Goal: Task Accomplishment & Management: Use online tool/utility

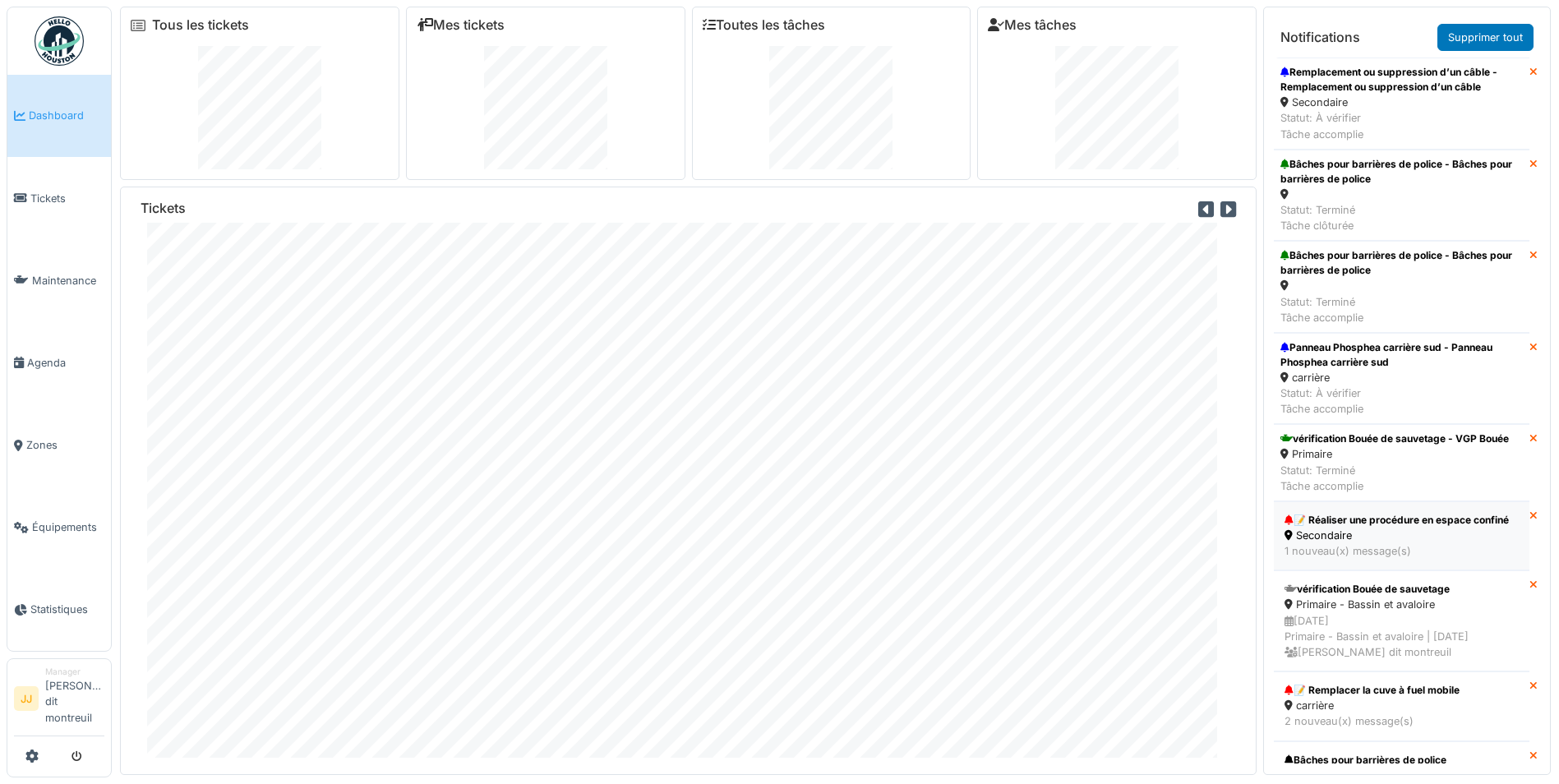
click at [1427, 559] on div "1 nouveau(x) message(s)" at bounding box center [1402, 551] width 234 height 15
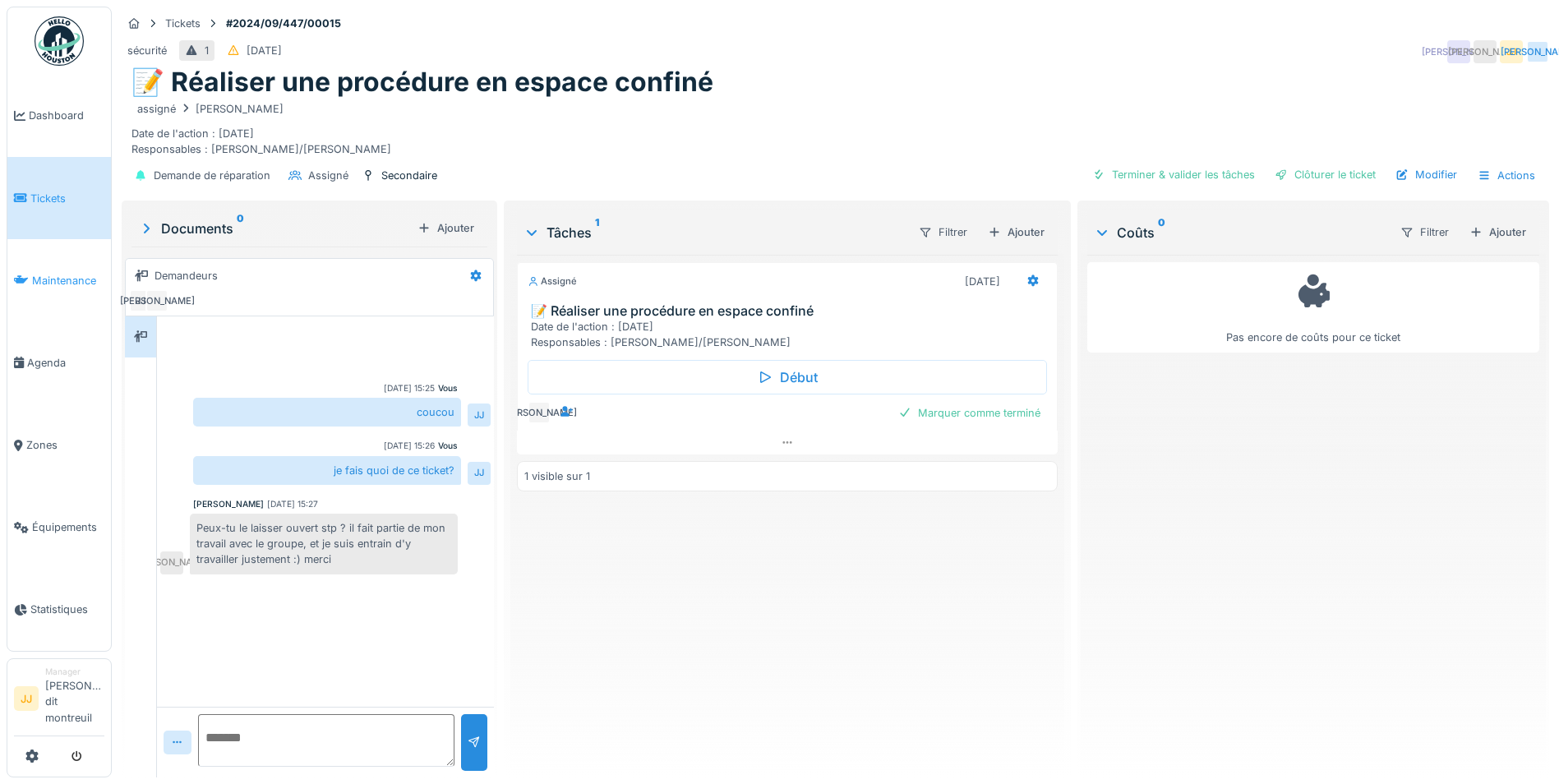
click at [67, 290] on link "Maintenance" at bounding box center [59, 280] width 103 height 83
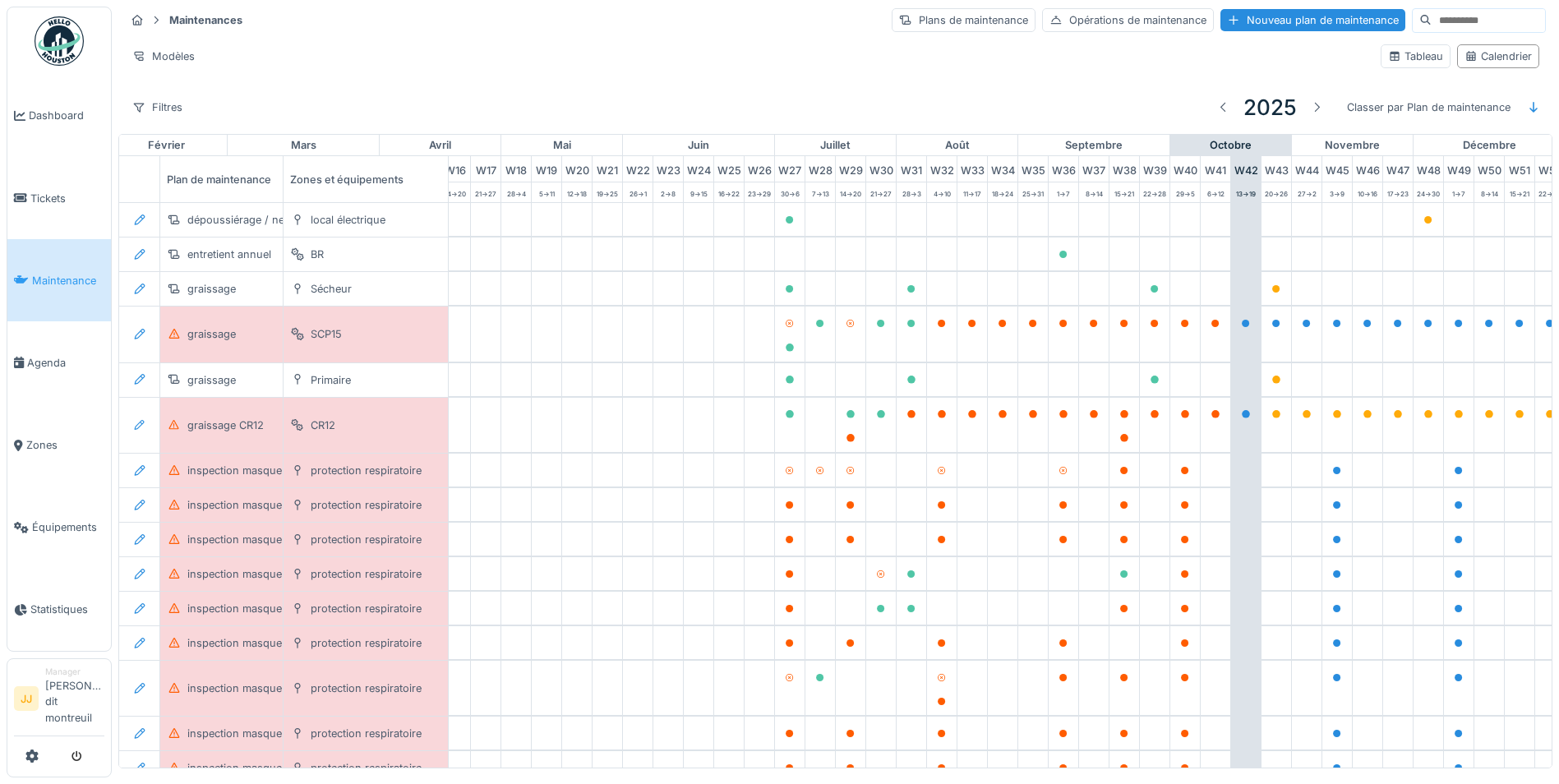
scroll to position [0, 545]
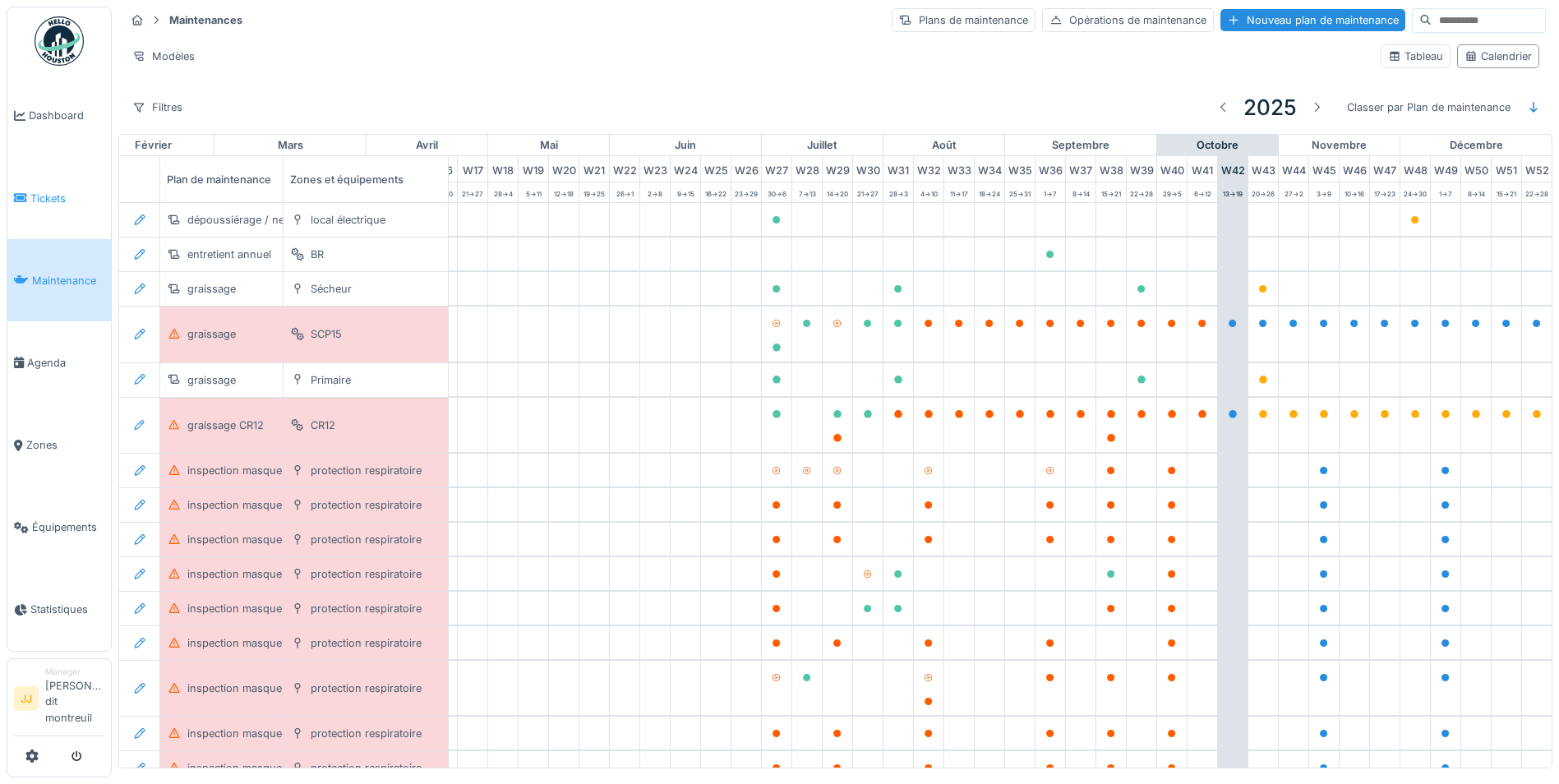
click at [45, 194] on span "Tickets" at bounding box center [67, 199] width 74 height 15
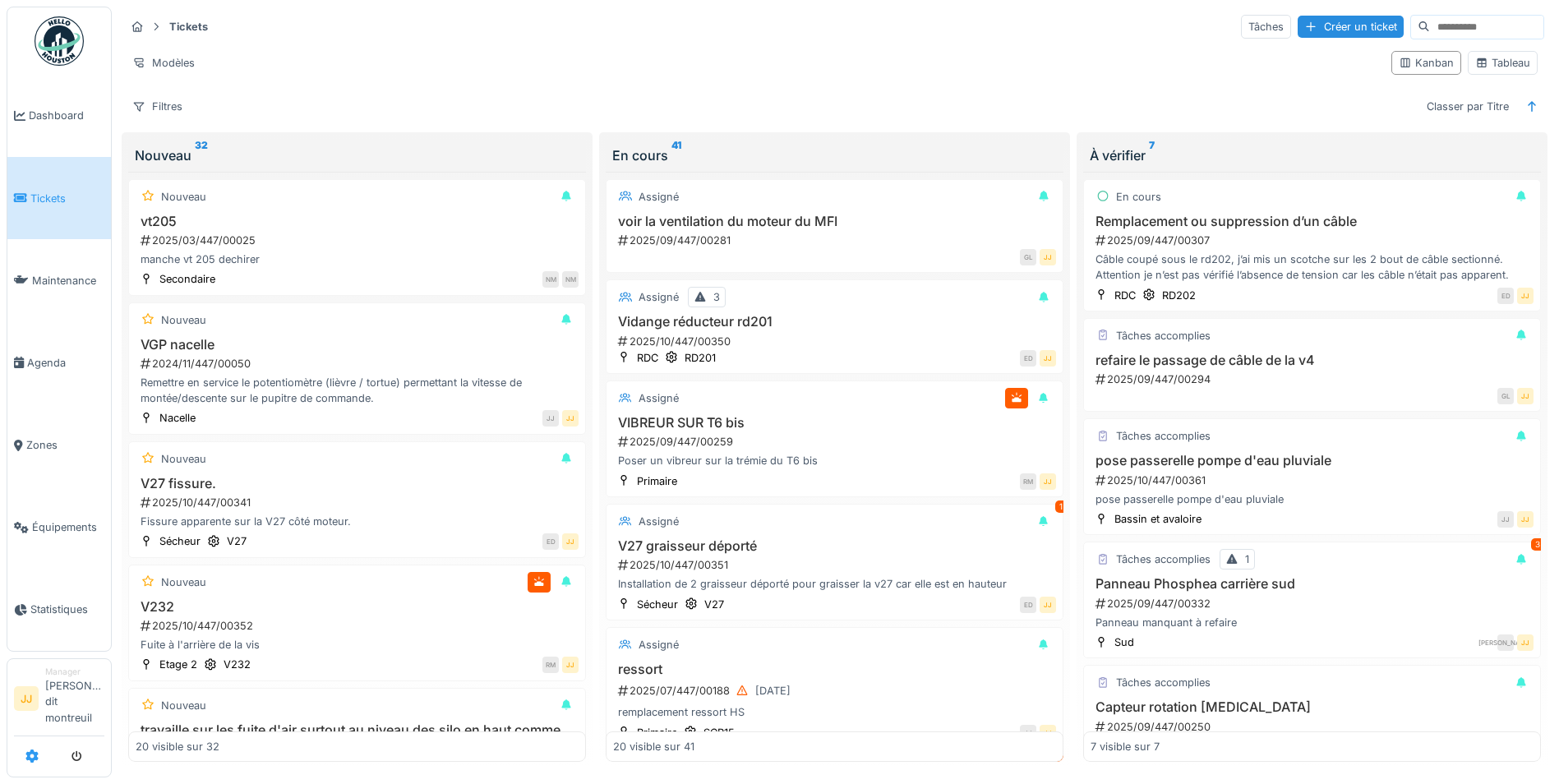
click at [38, 756] on div at bounding box center [58, 756] width 90 height 28
click at [31, 755] on icon at bounding box center [32, 756] width 13 height 13
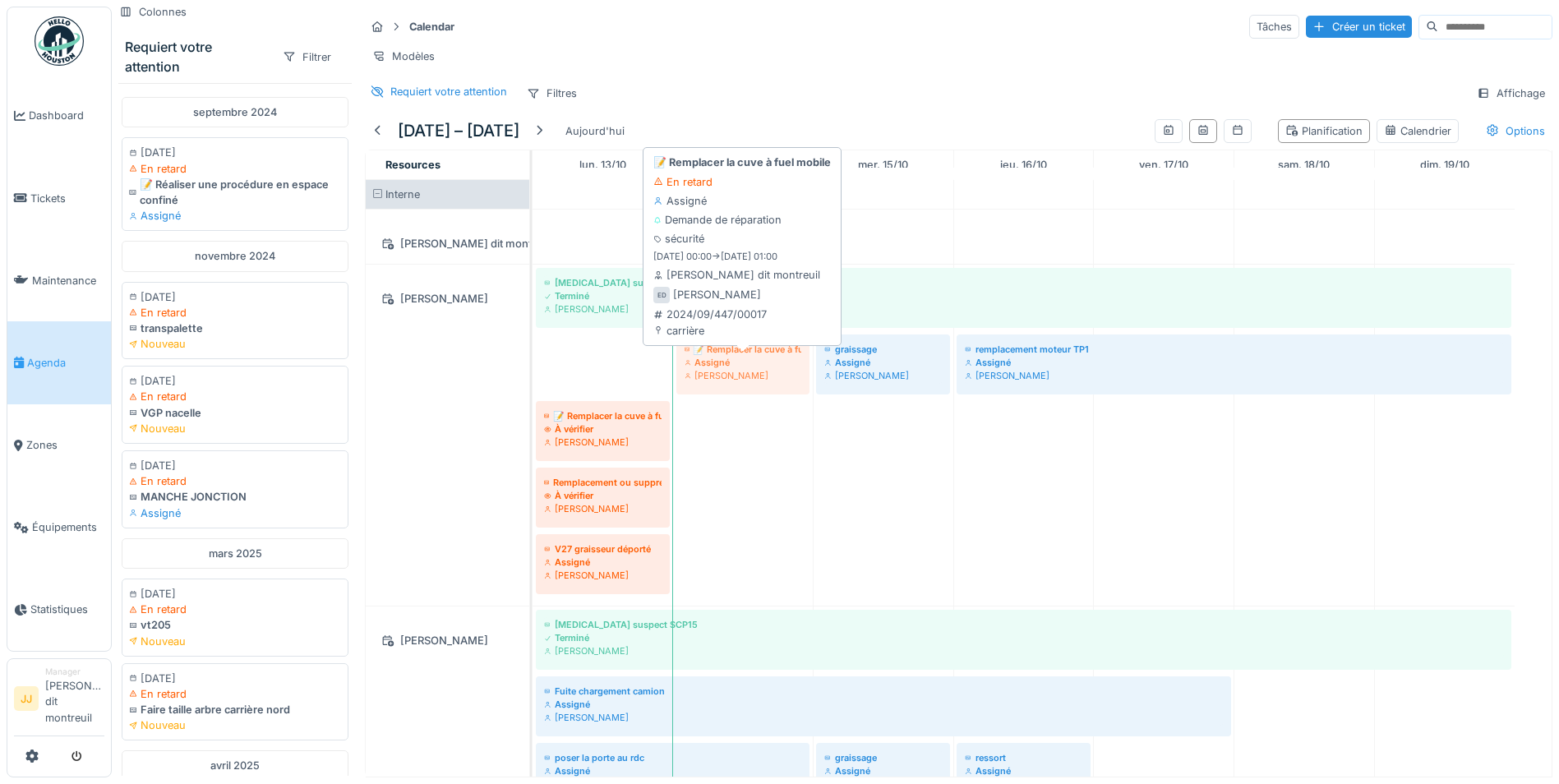
drag, startPoint x: 584, startPoint y: 361, endPoint x: 707, endPoint y: 362, distance: 123.0
click at [532, 362] on div "Bruit suspect SCP15 Terminé Elouan David 📝 Remplacer la cuve à fuel mobile Assi…" at bounding box center [532, 435] width 0 height 341
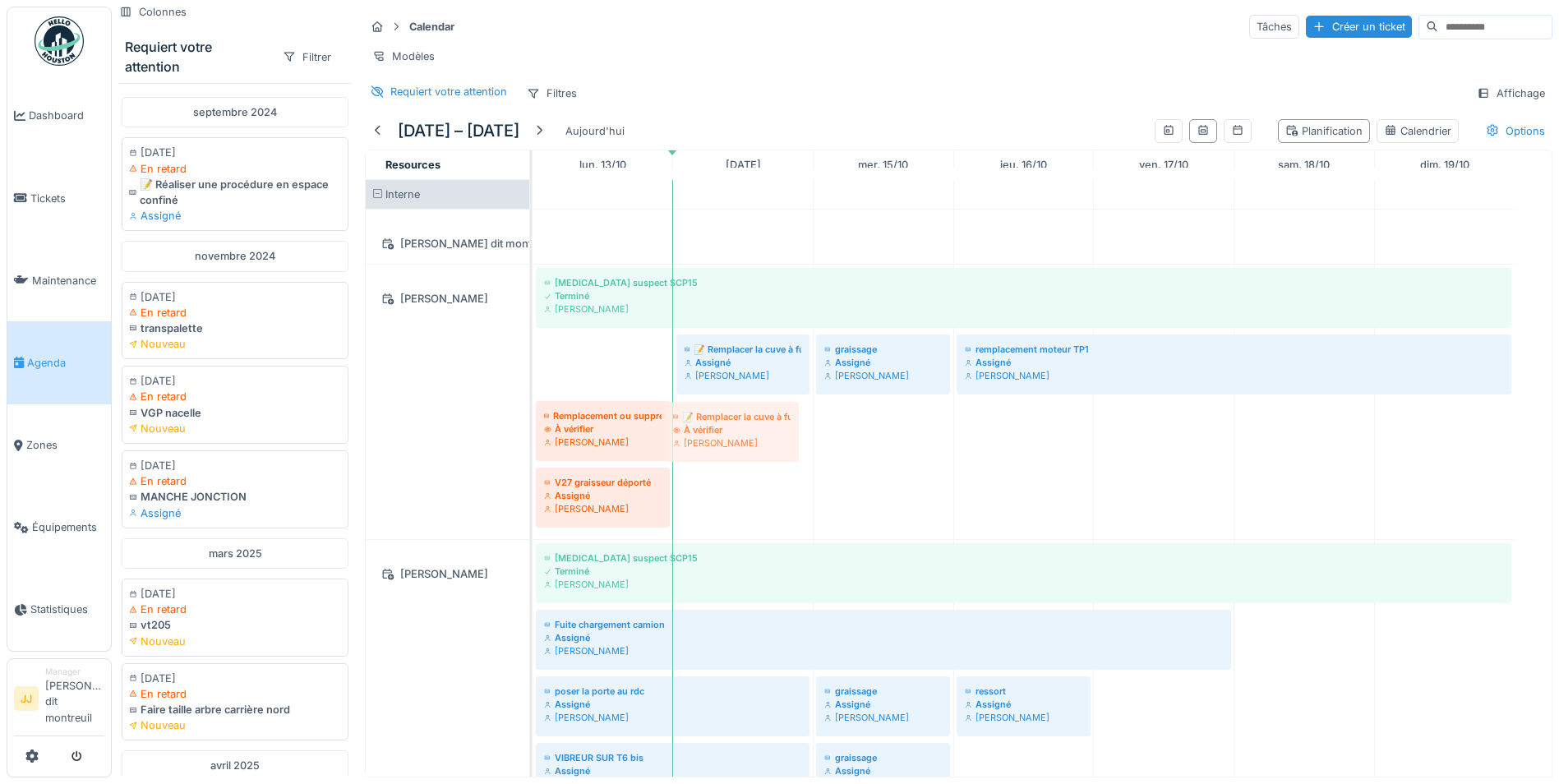
drag, startPoint x: 564, startPoint y: 379, endPoint x: 696, endPoint y: 436, distance: 143.8
drag, startPoint x: 560, startPoint y: 374, endPoint x: 715, endPoint y: 449, distance: 172.2
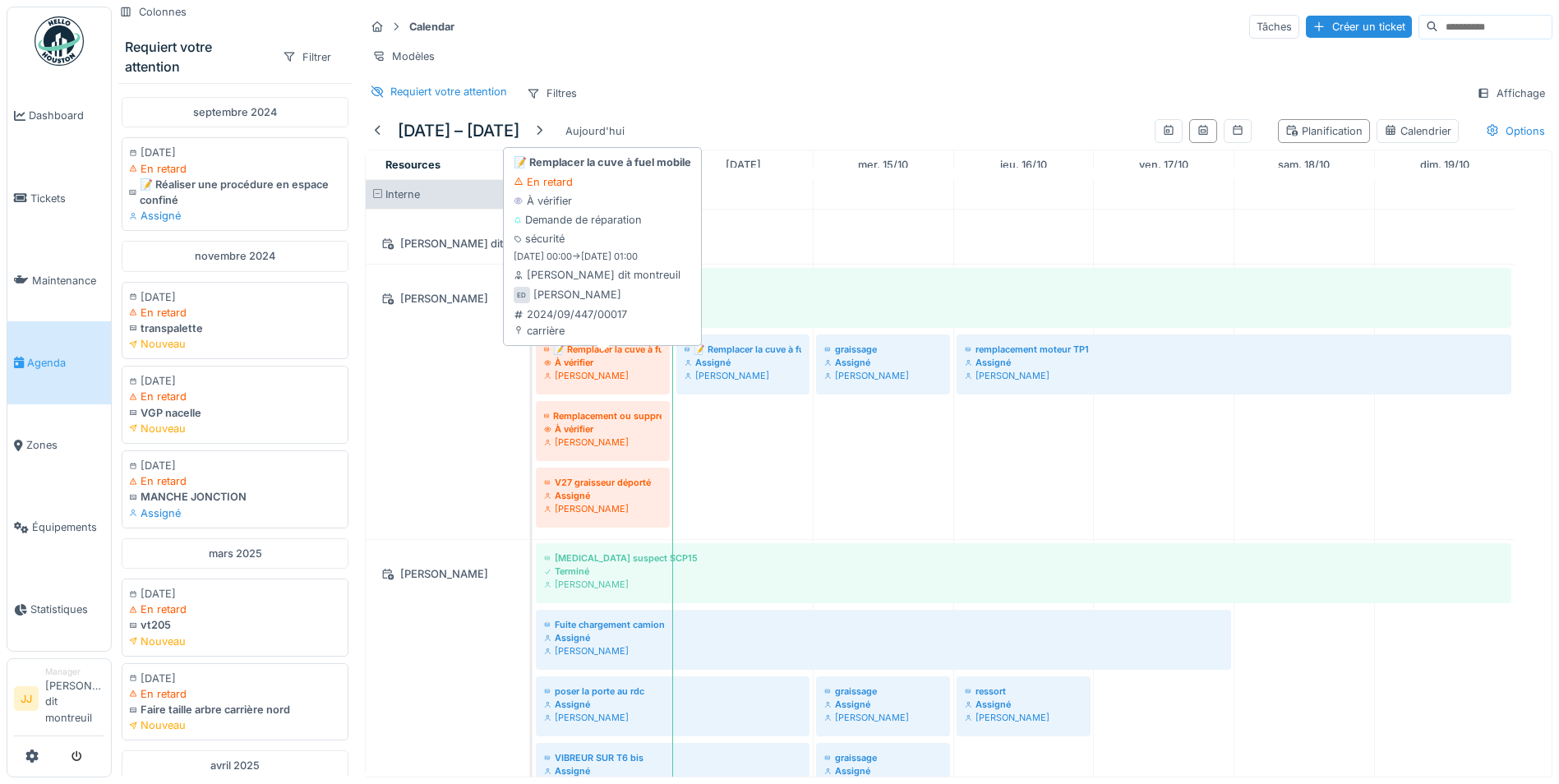
click at [549, 379] on icon at bounding box center [548, 376] width 8 height 6
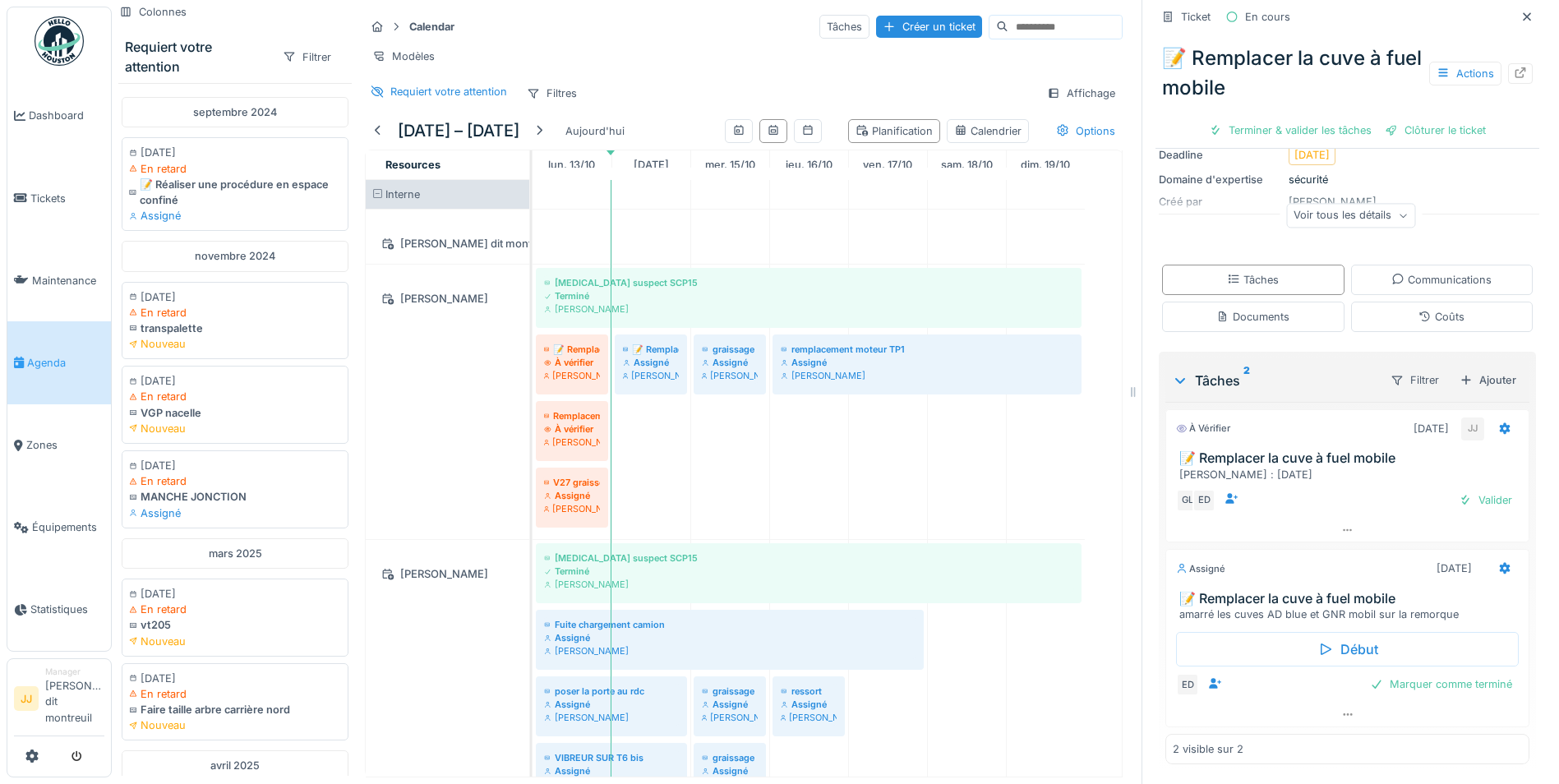
scroll to position [12, 0]
click at [1471, 491] on div "Valider" at bounding box center [1485, 500] width 66 height 22
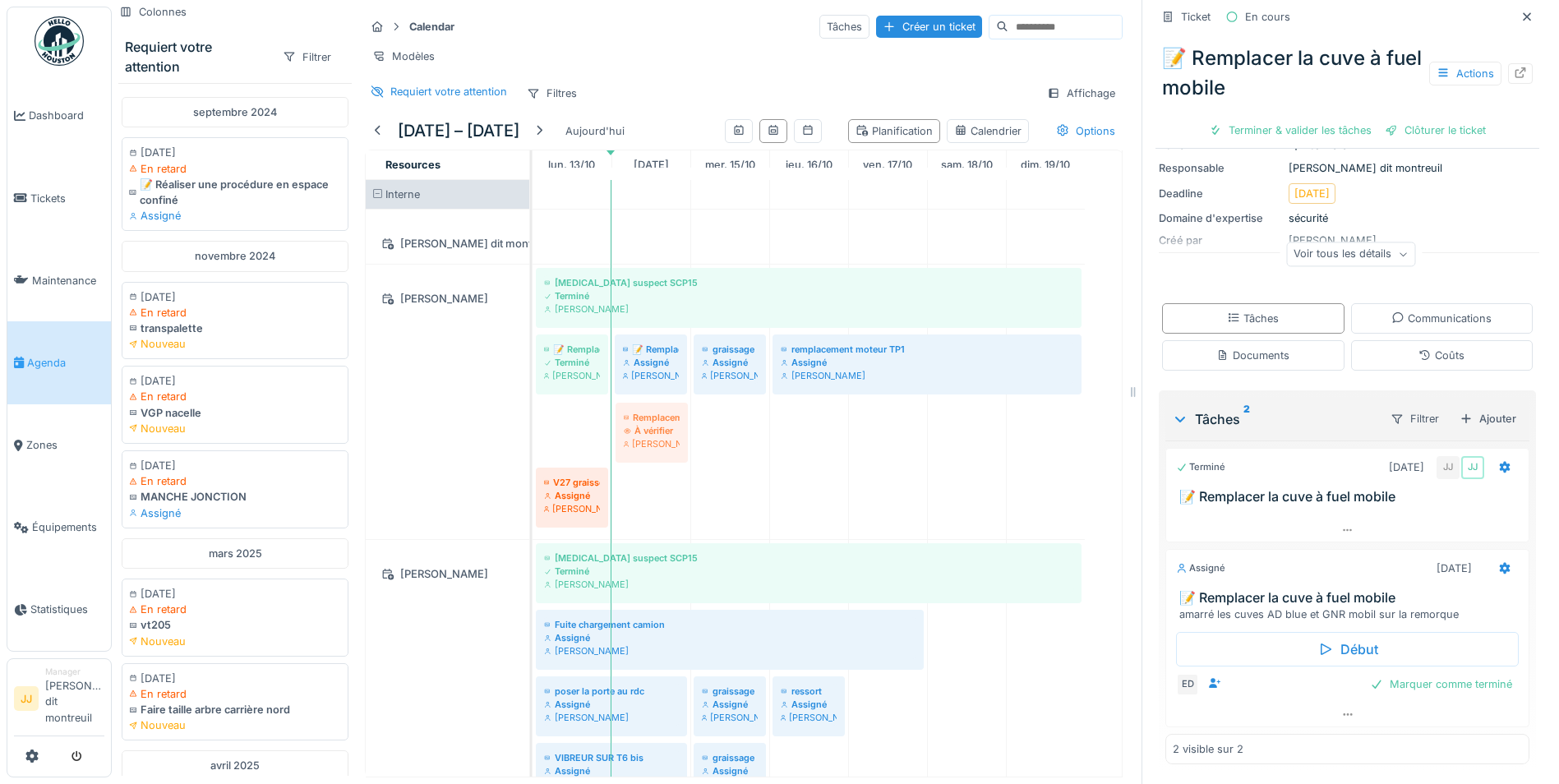
drag, startPoint x: 573, startPoint y: 441, endPoint x: 649, endPoint y: 443, distance: 76.0
drag, startPoint x: 580, startPoint y: 438, endPoint x: 665, endPoint y: 420, distance: 86.9
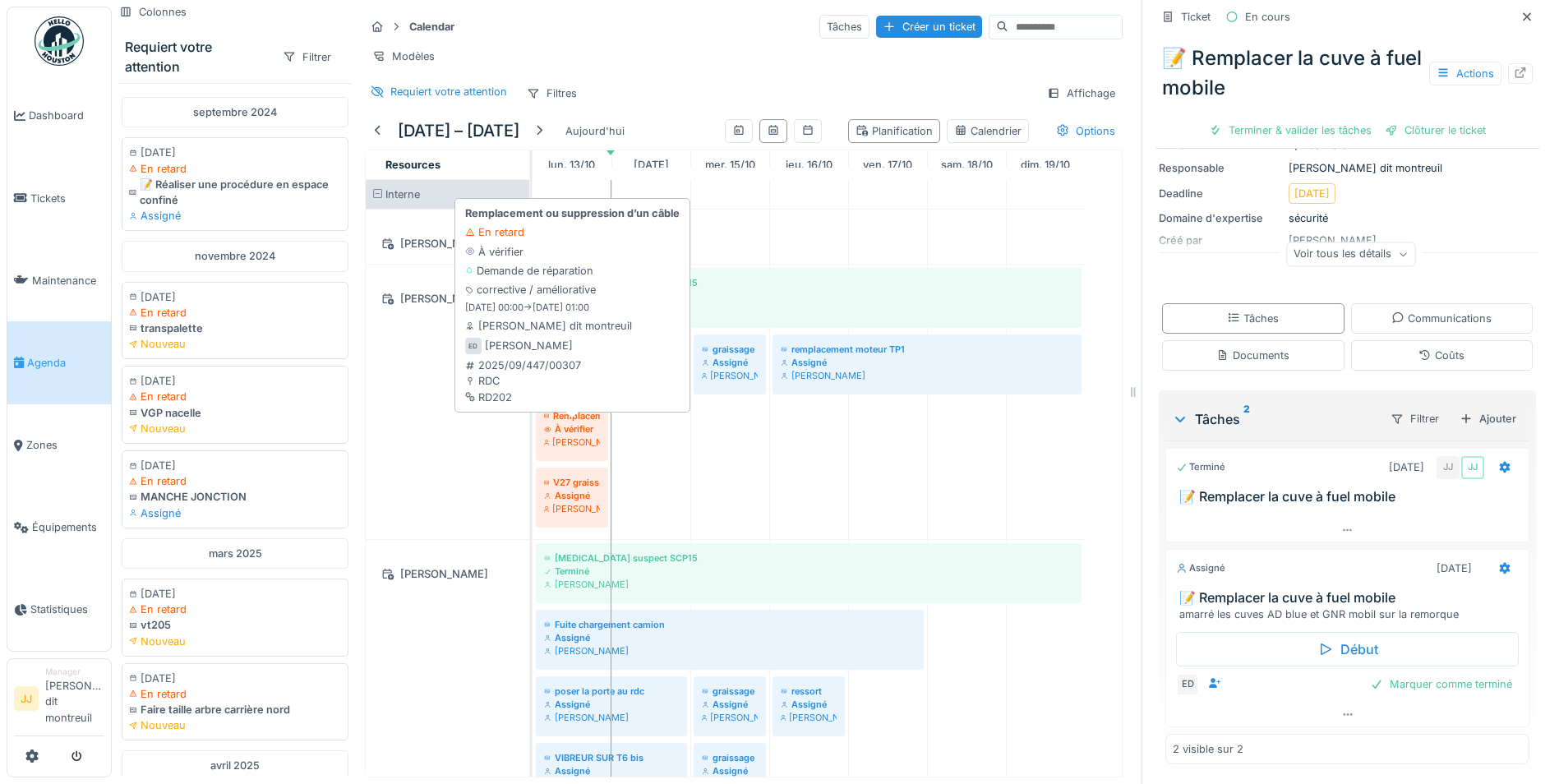
click at [580, 446] on div "Elouan David" at bounding box center [572, 442] width 56 height 13
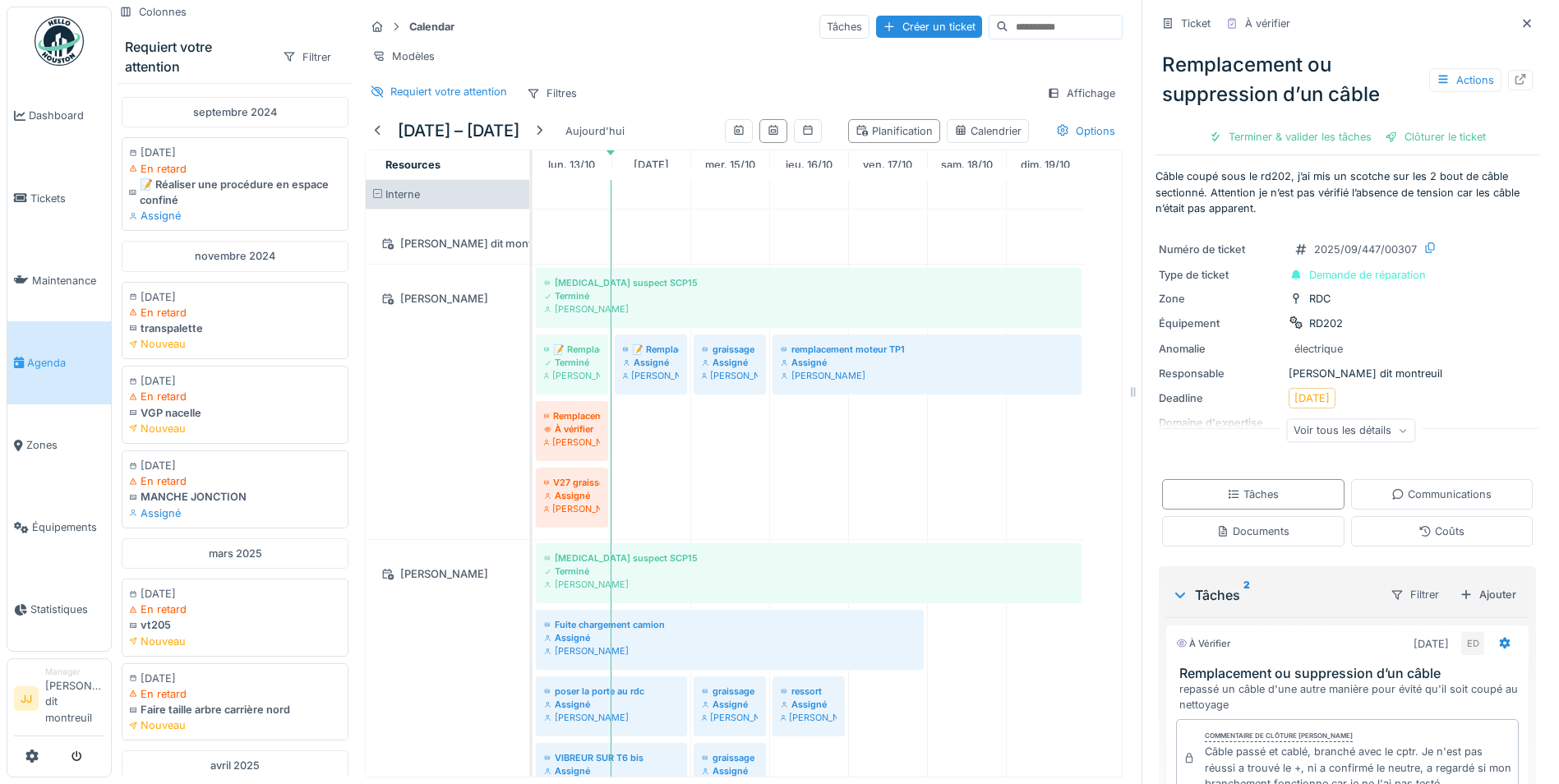
scroll to position [233, 0]
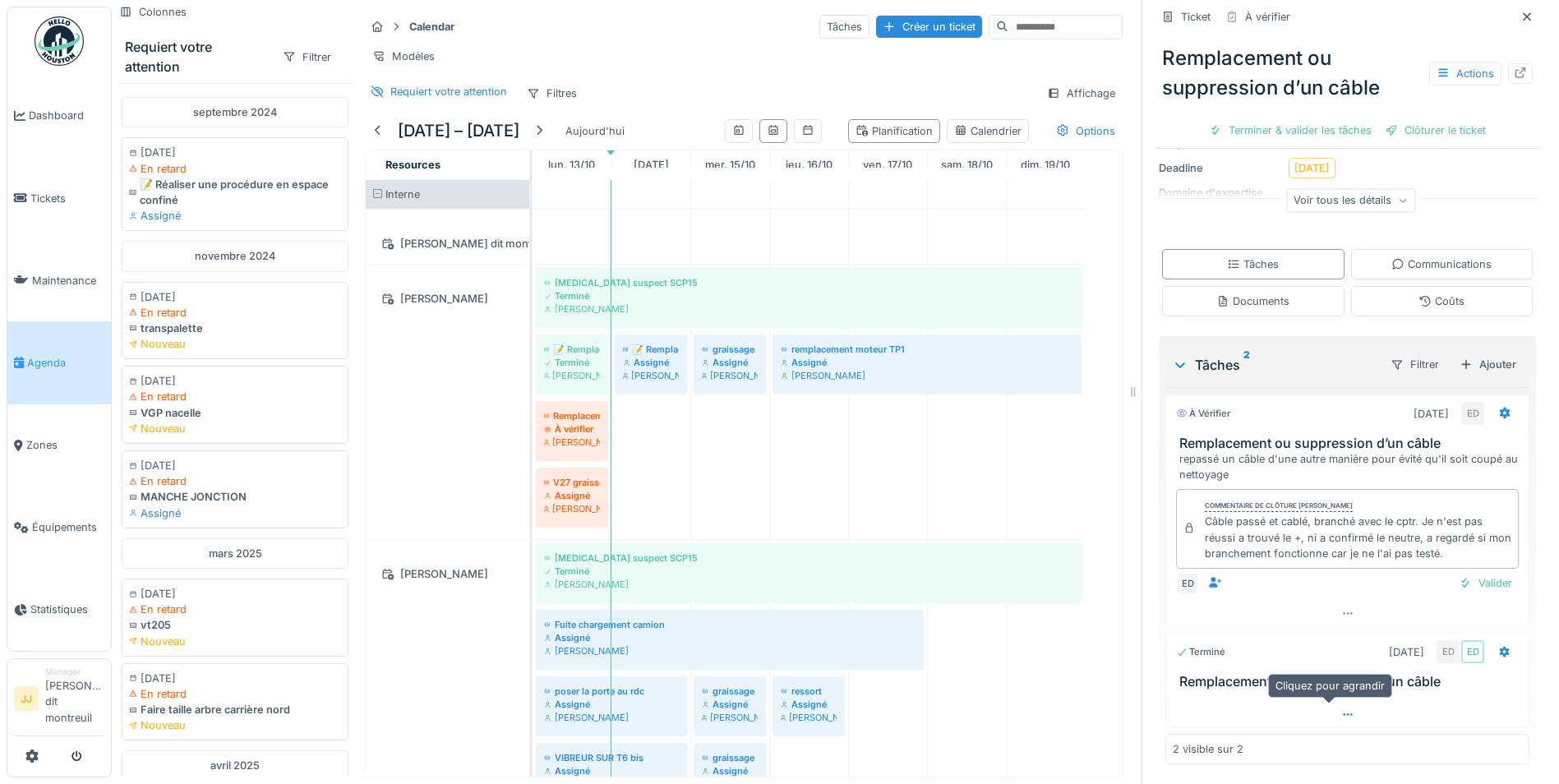
click at [1341, 709] on icon at bounding box center [1347, 714] width 13 height 10
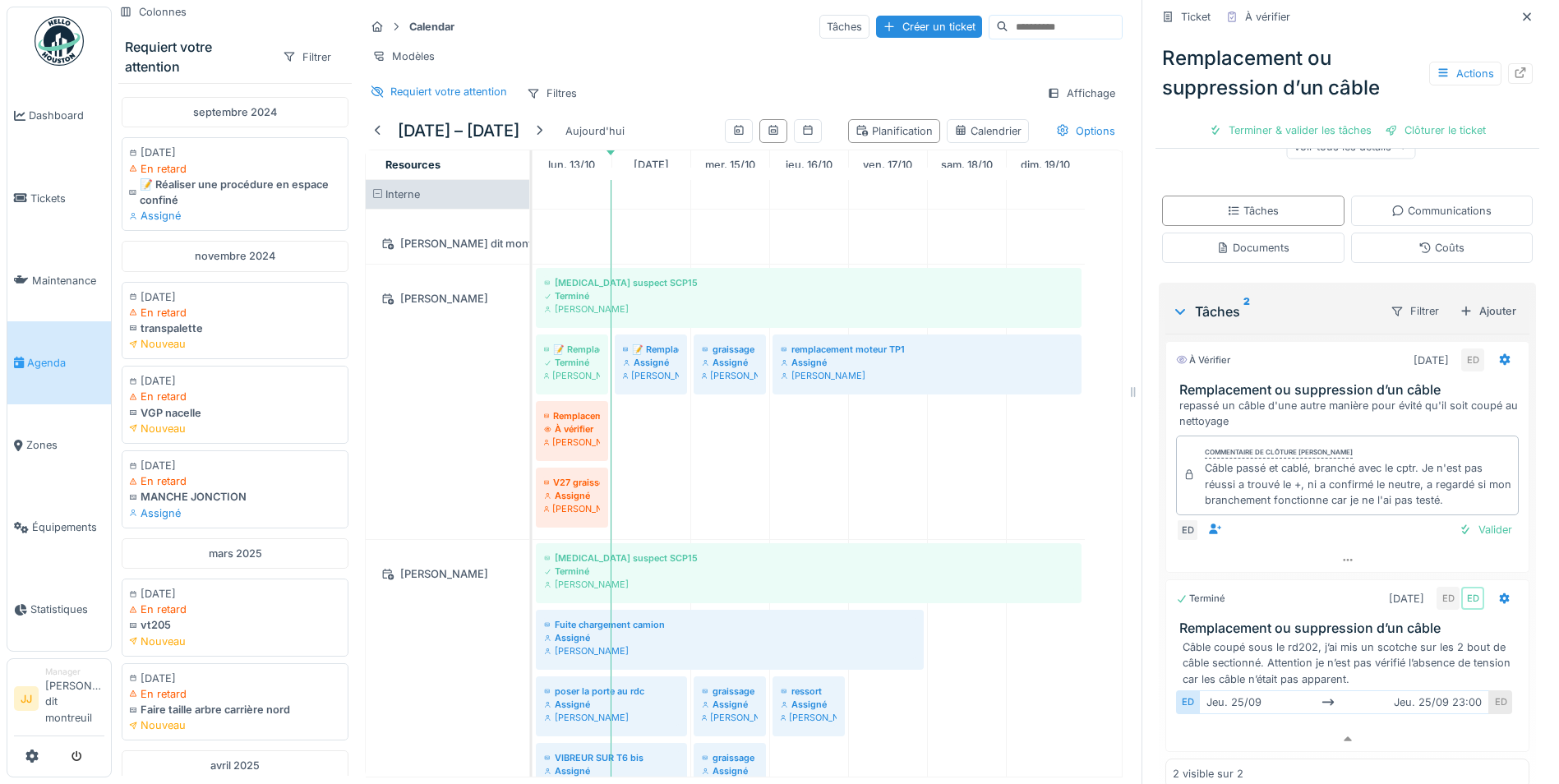
scroll to position [310, 0]
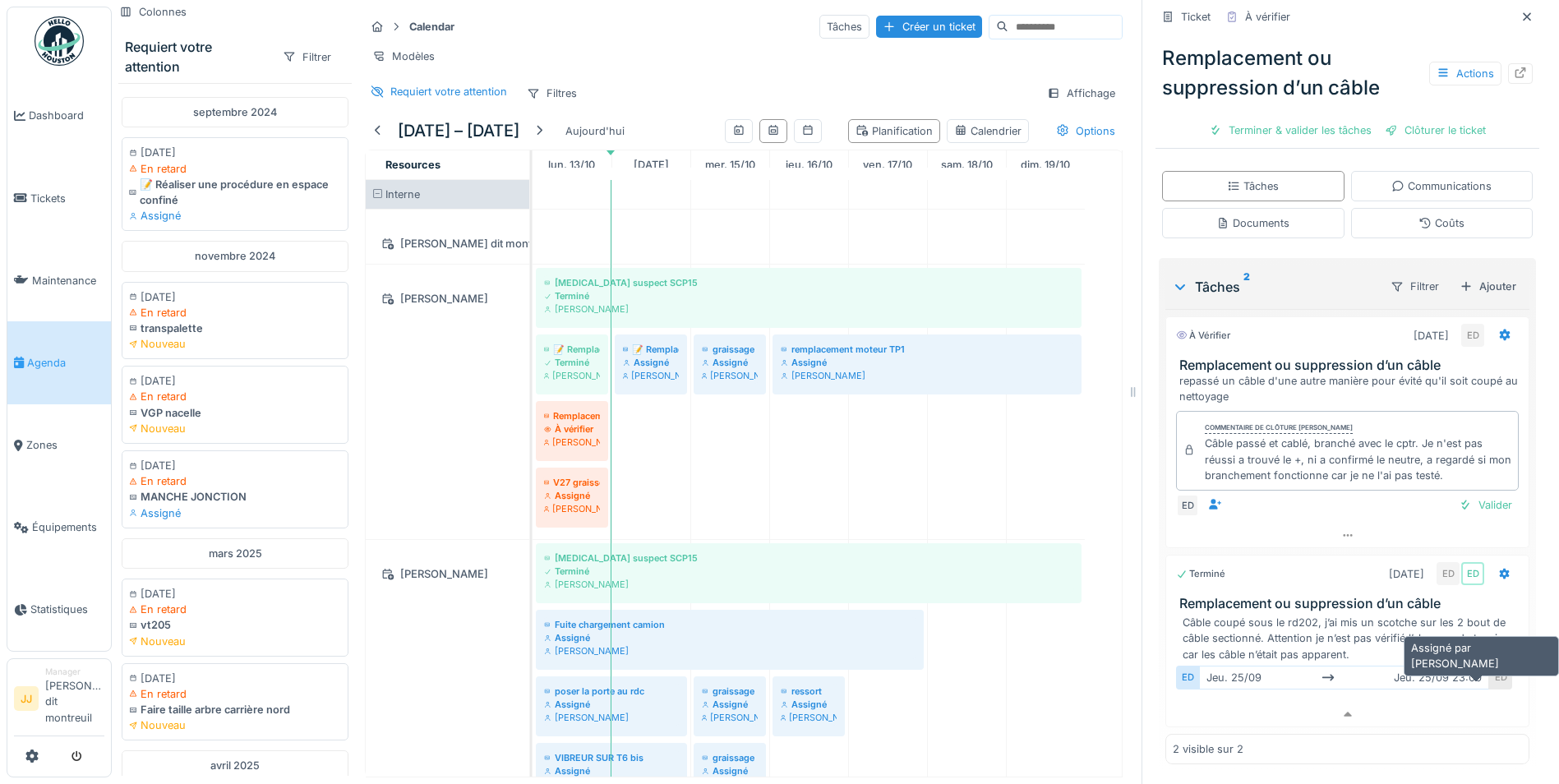
click at [1489, 676] on div "ED" at bounding box center [1501, 677] width 23 height 24
click at [1383, 703] on div at bounding box center [1347, 714] width 363 height 24
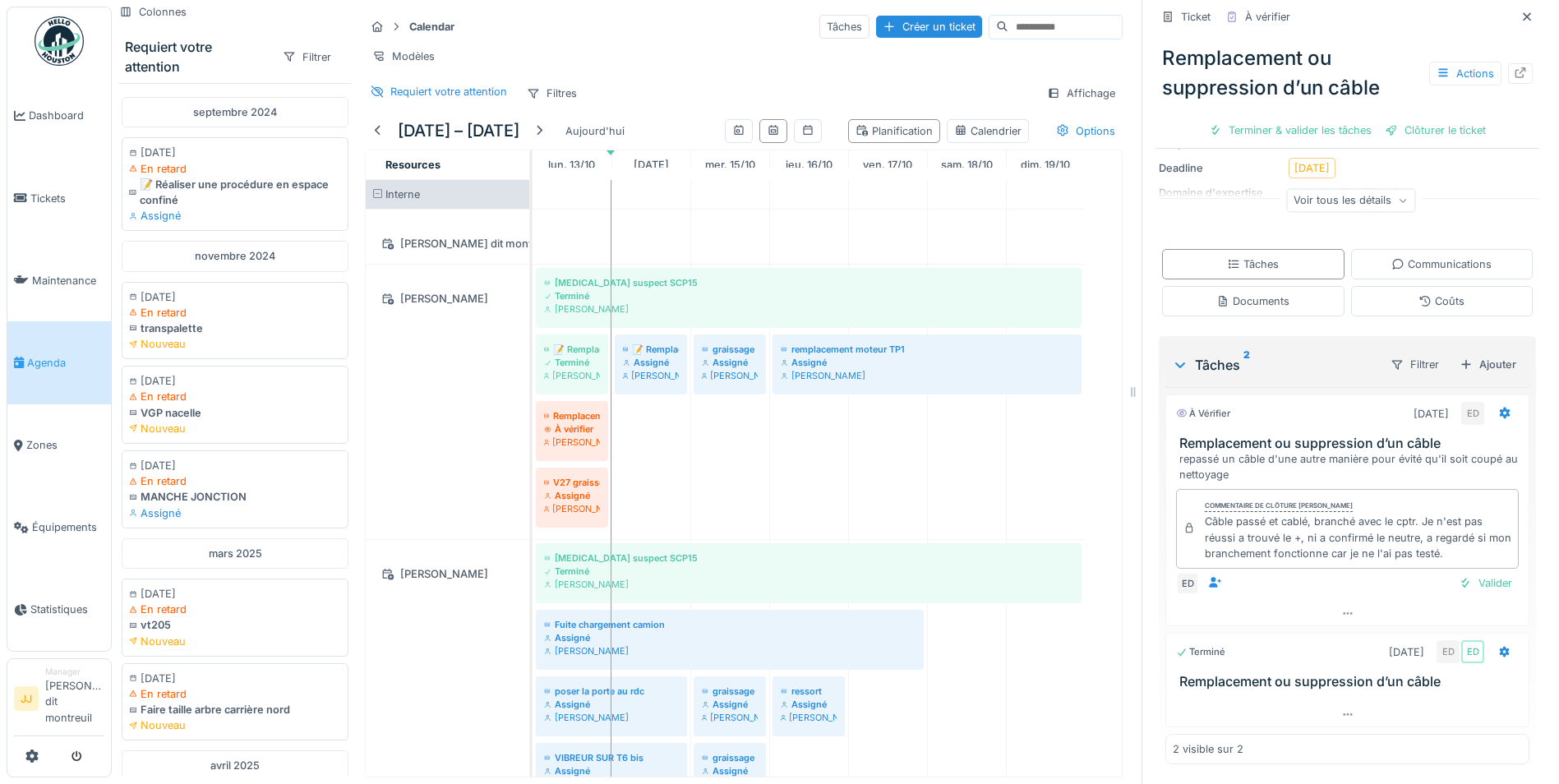
click at [1355, 524] on div "Câble passé et cablé, branché avec le cptr. Je n'est pas réussi a trouvé le +, …" at bounding box center [1358, 536] width 307 height 47
click at [1217, 355] on div "Tâches 2" at bounding box center [1274, 364] width 205 height 20
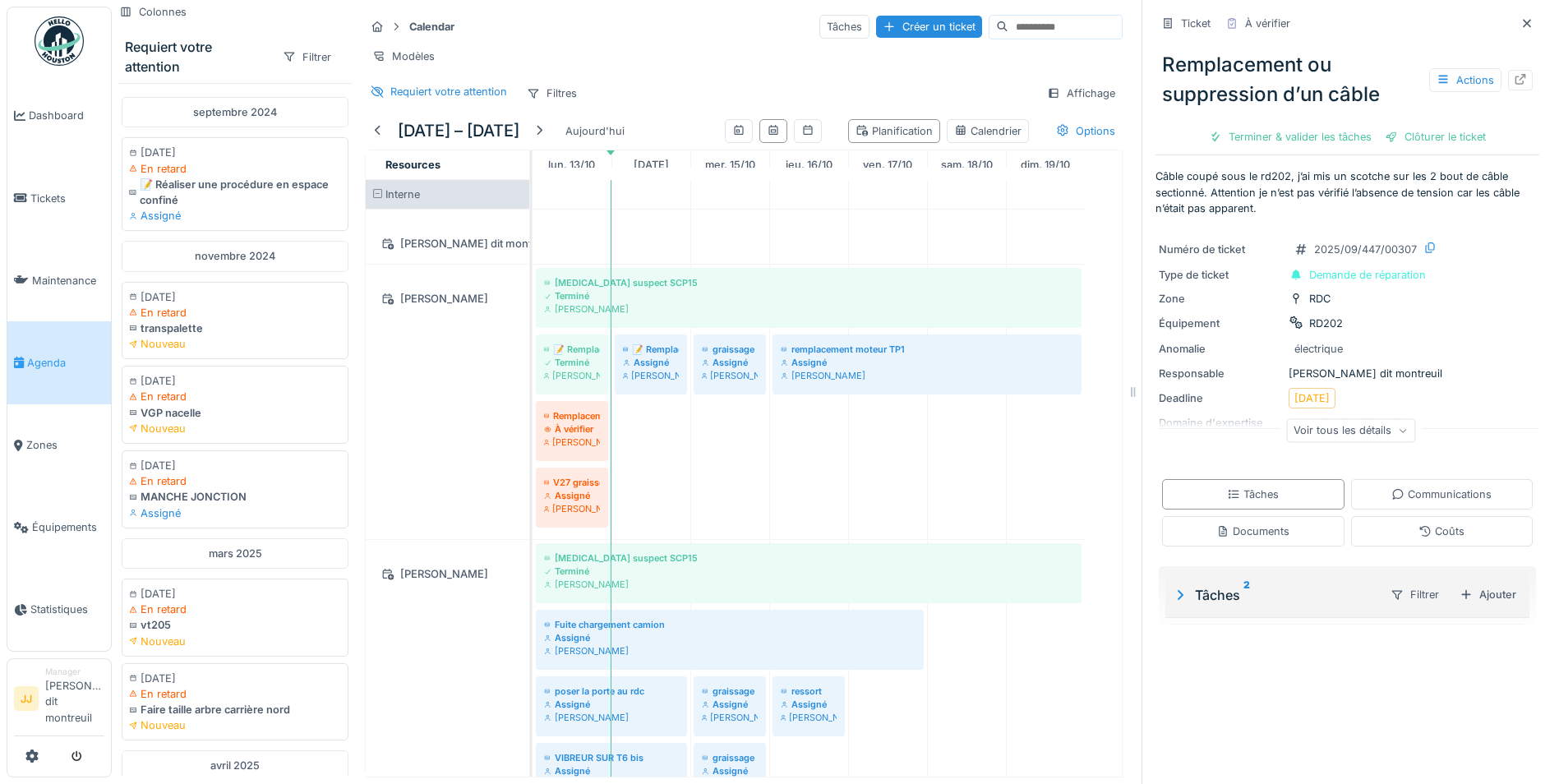
scroll to position [0, 0]
click at [1172, 588] on icon at bounding box center [1180, 594] width 16 height 13
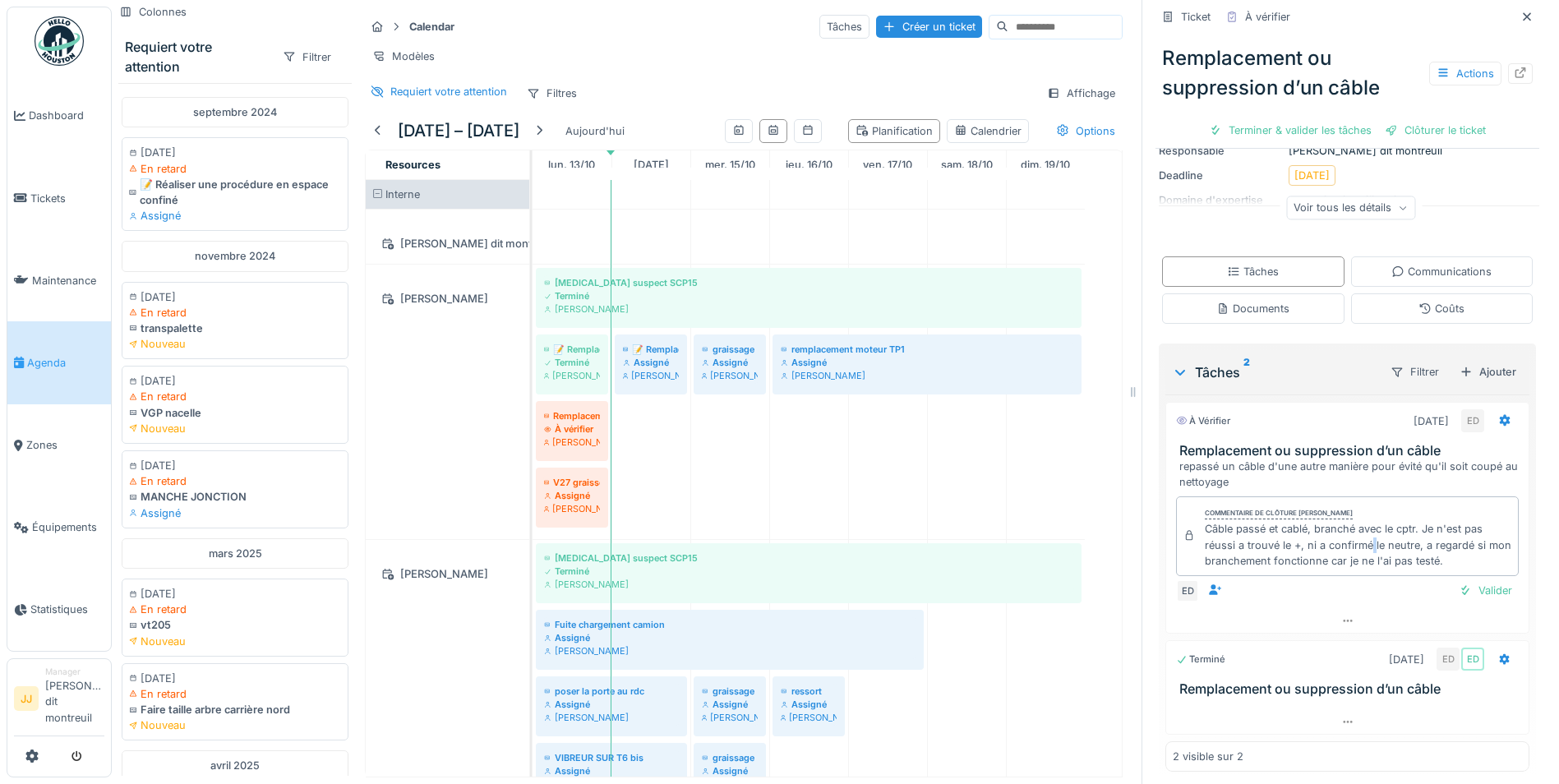
scroll to position [233, 0]
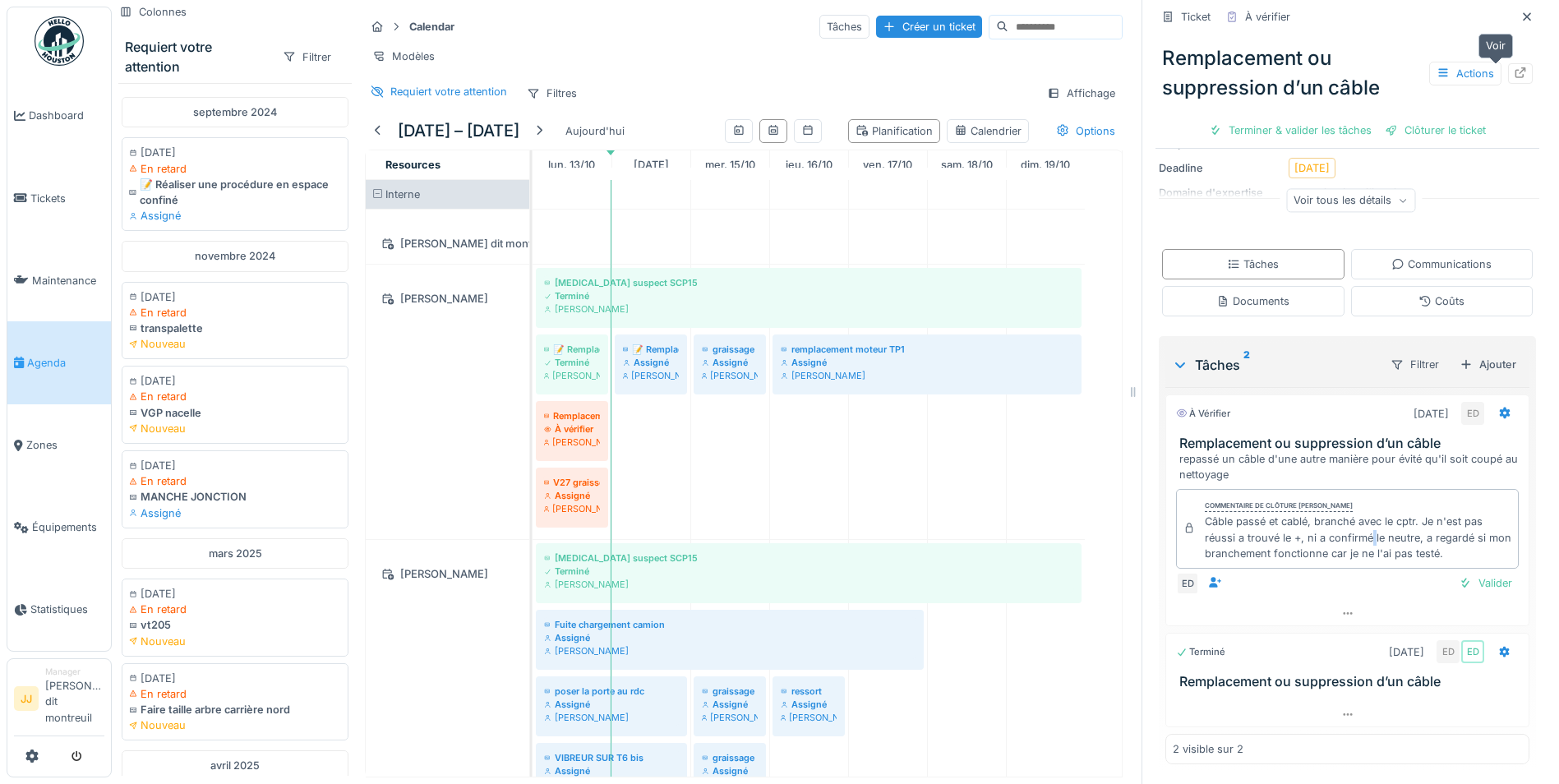
click at [1514, 67] on icon at bounding box center [1520, 72] width 13 height 10
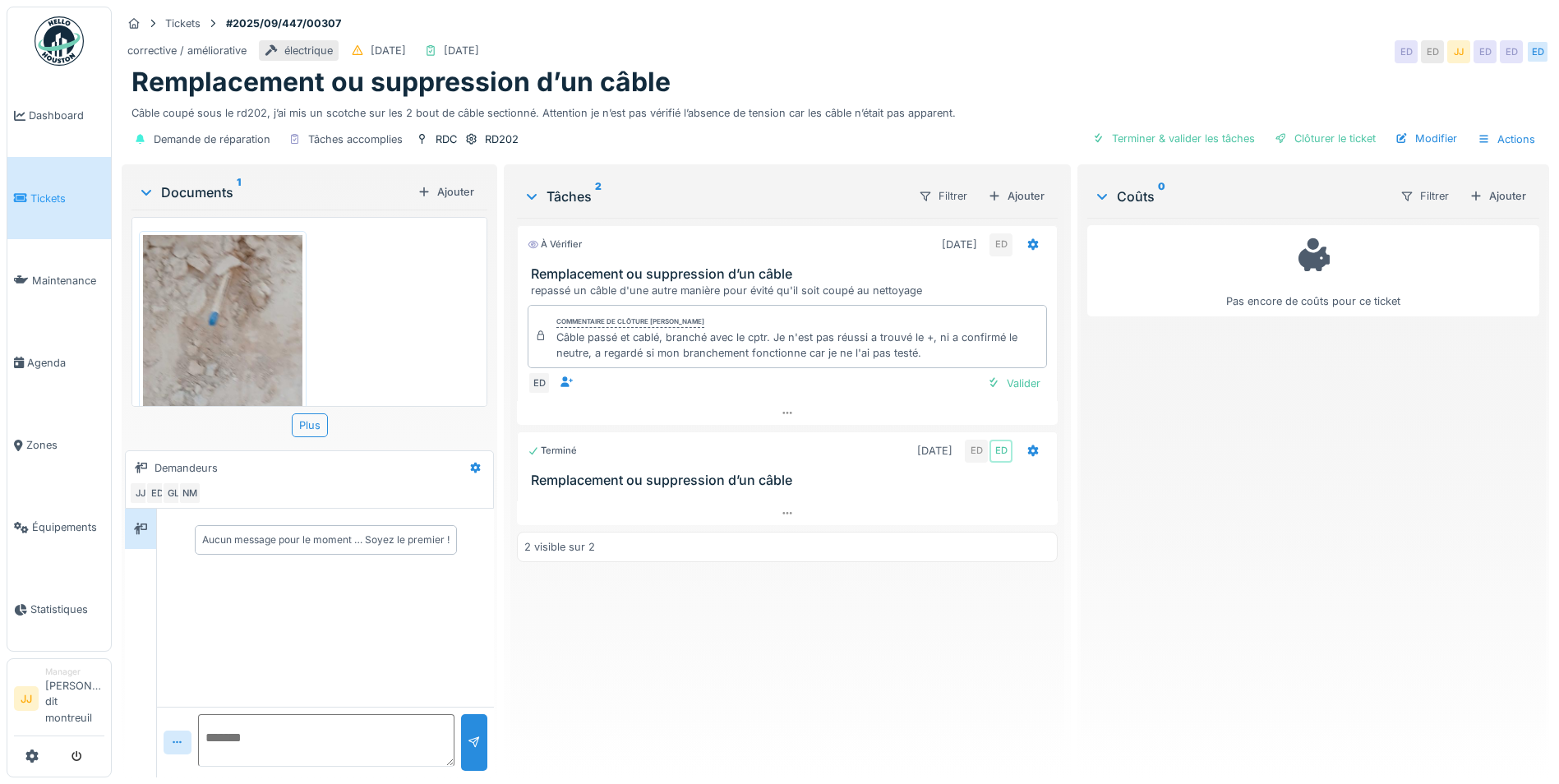
scroll to position [12, 0]
click at [1029, 185] on div "Ajouter" at bounding box center [1016, 196] width 70 height 22
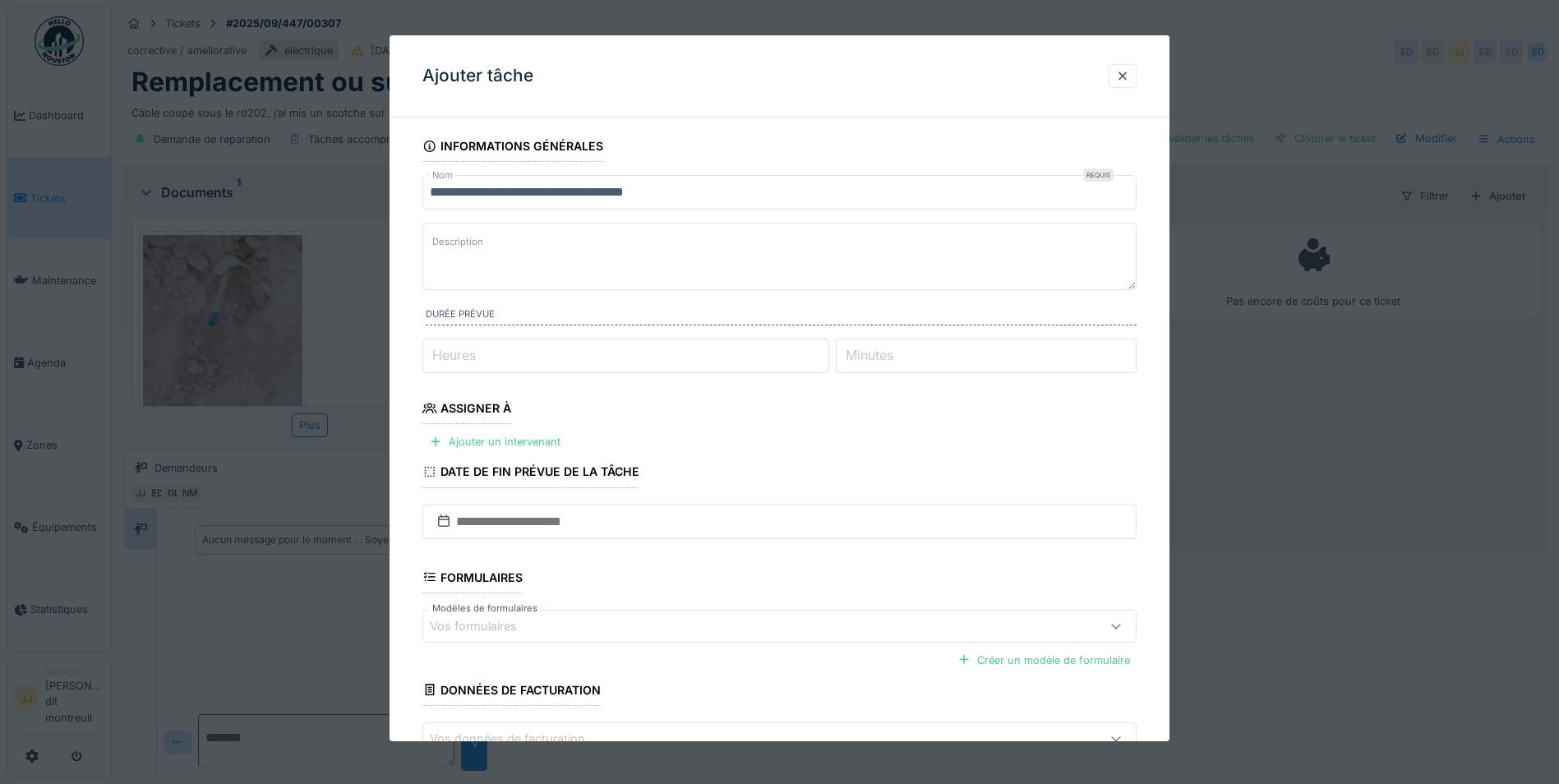
click at [574, 237] on textarea "Description" at bounding box center [779, 256] width 715 height 67
click at [617, 257] on textarea "**********" at bounding box center [779, 256] width 715 height 67
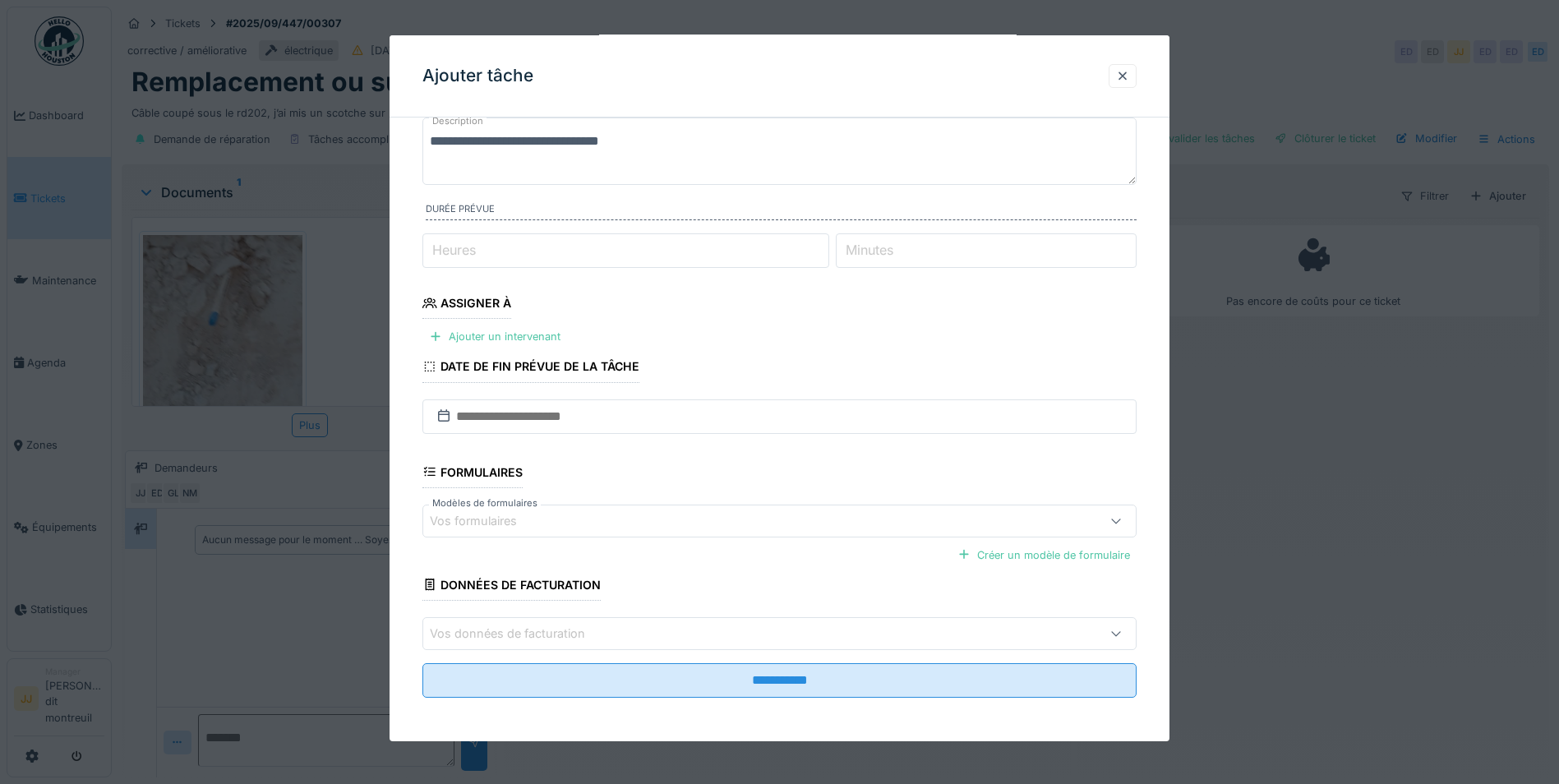
scroll to position [107, 0]
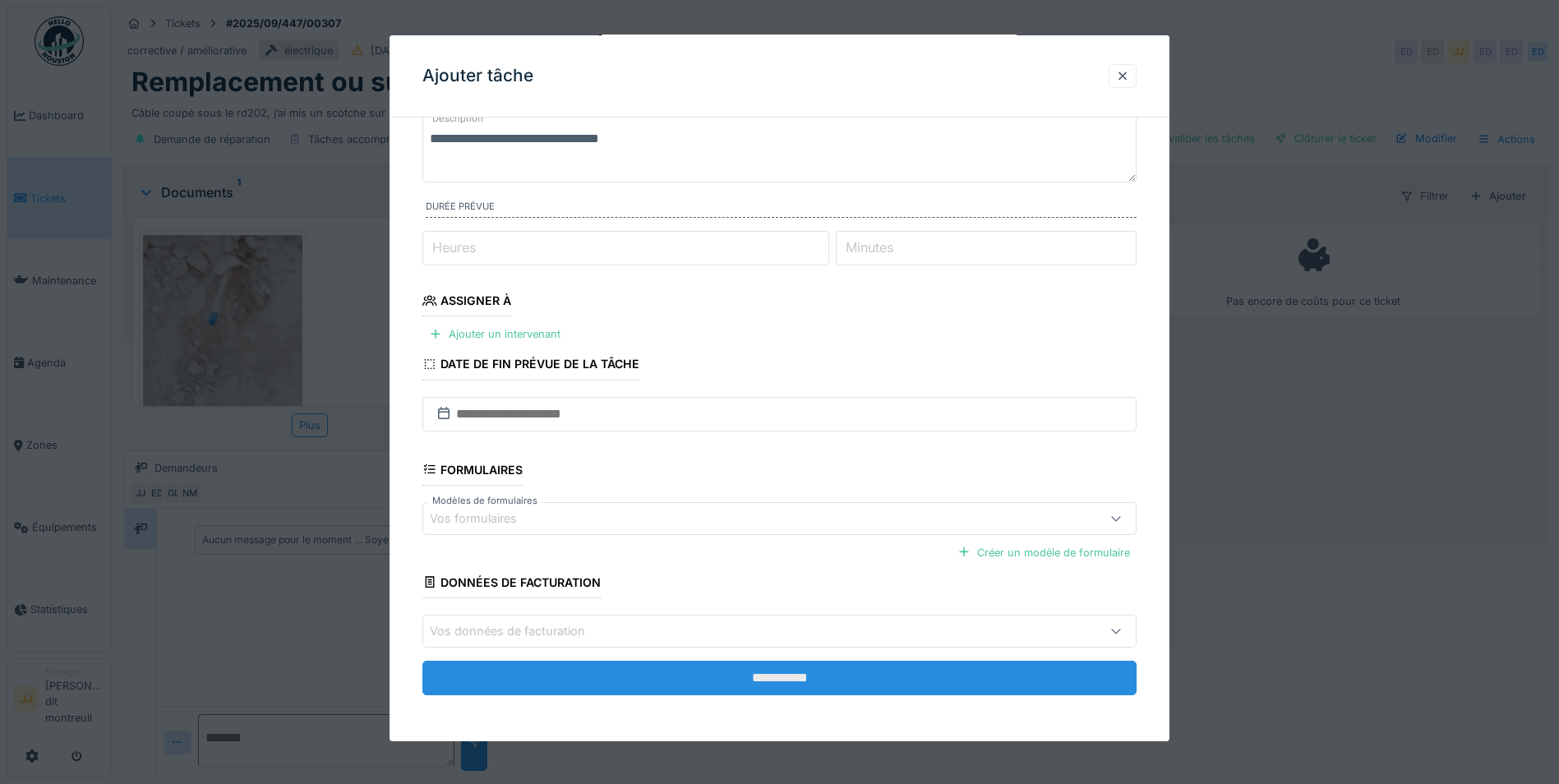
type textarea "**********"
click at [658, 695] on input "**********" at bounding box center [779, 678] width 715 height 34
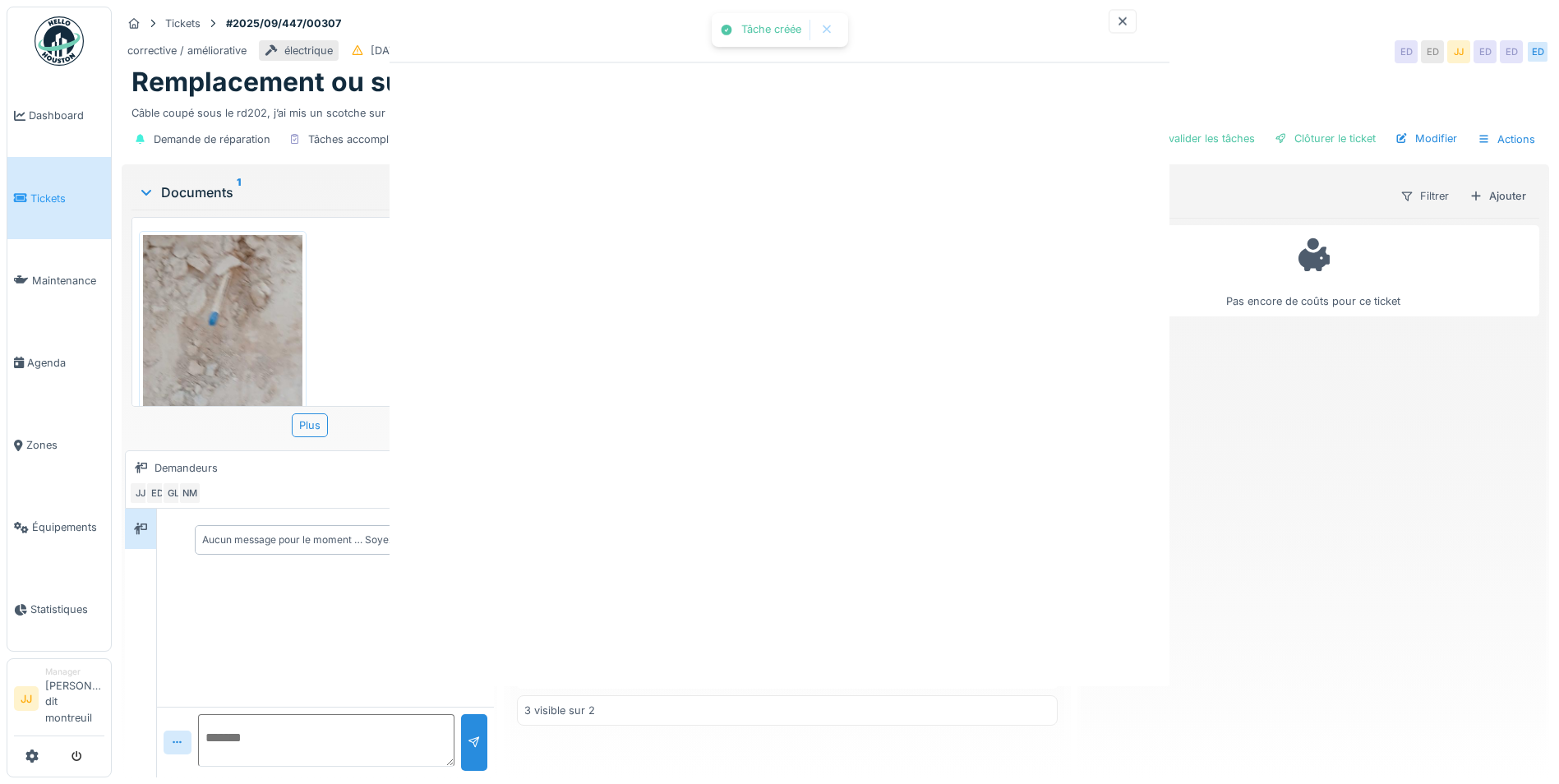
scroll to position [0, 0]
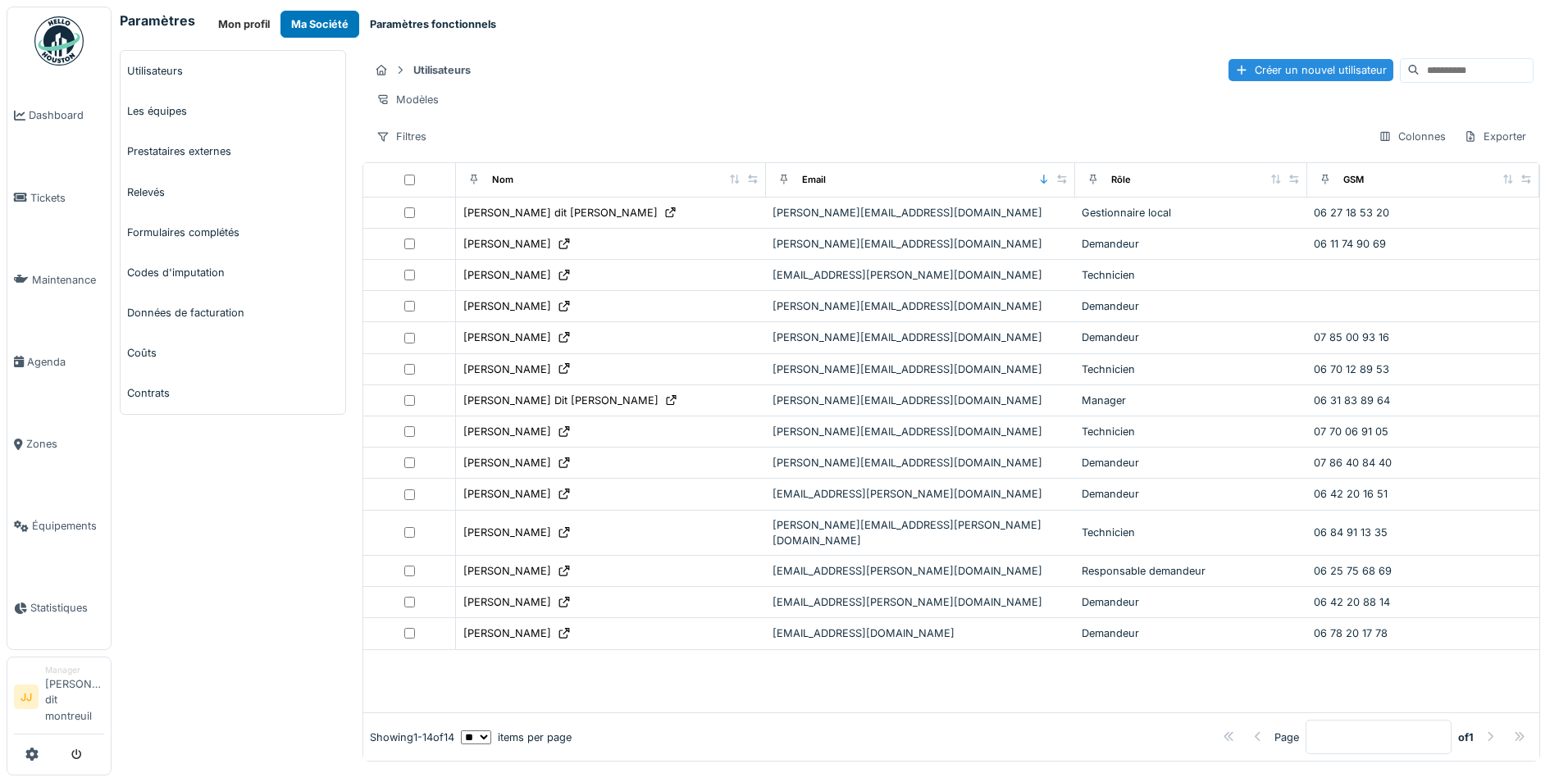
click at [419, 32] on button "Paramètres fonctionnels" at bounding box center [433, 24] width 148 height 27
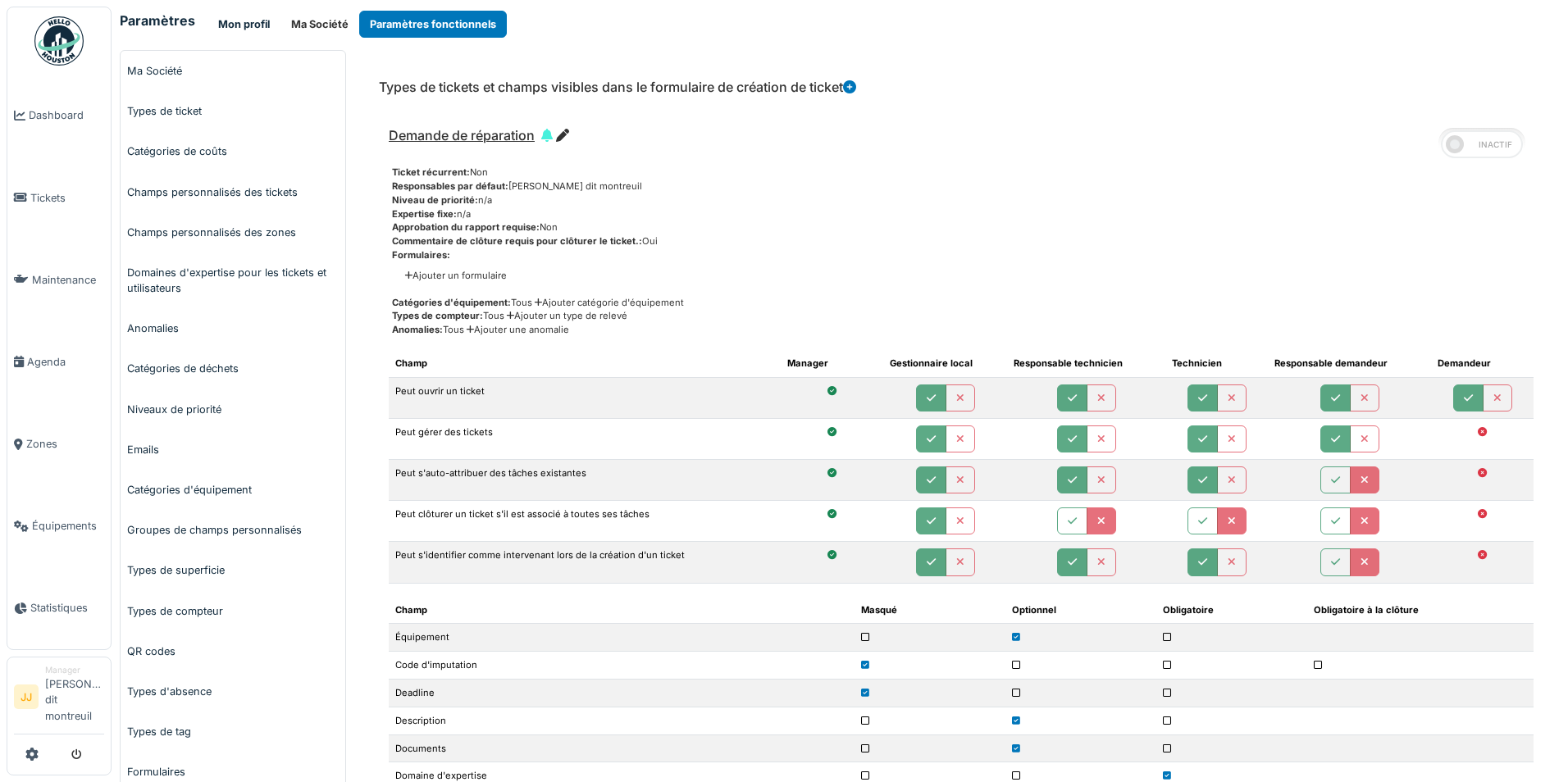
click at [263, 25] on button "Mon profil" at bounding box center [244, 24] width 73 height 27
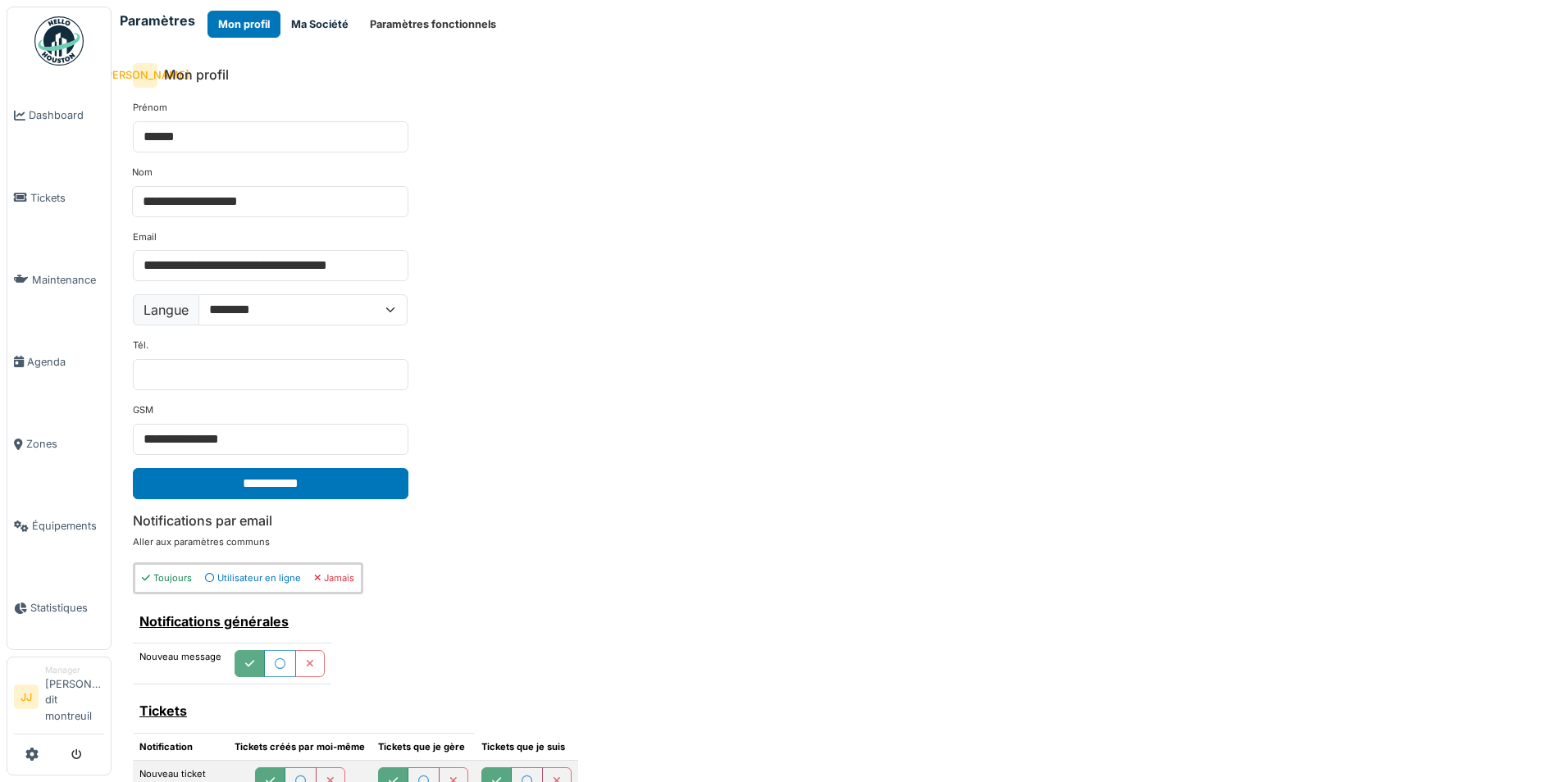
click at [290, 22] on button "Ma Société" at bounding box center [320, 24] width 79 height 27
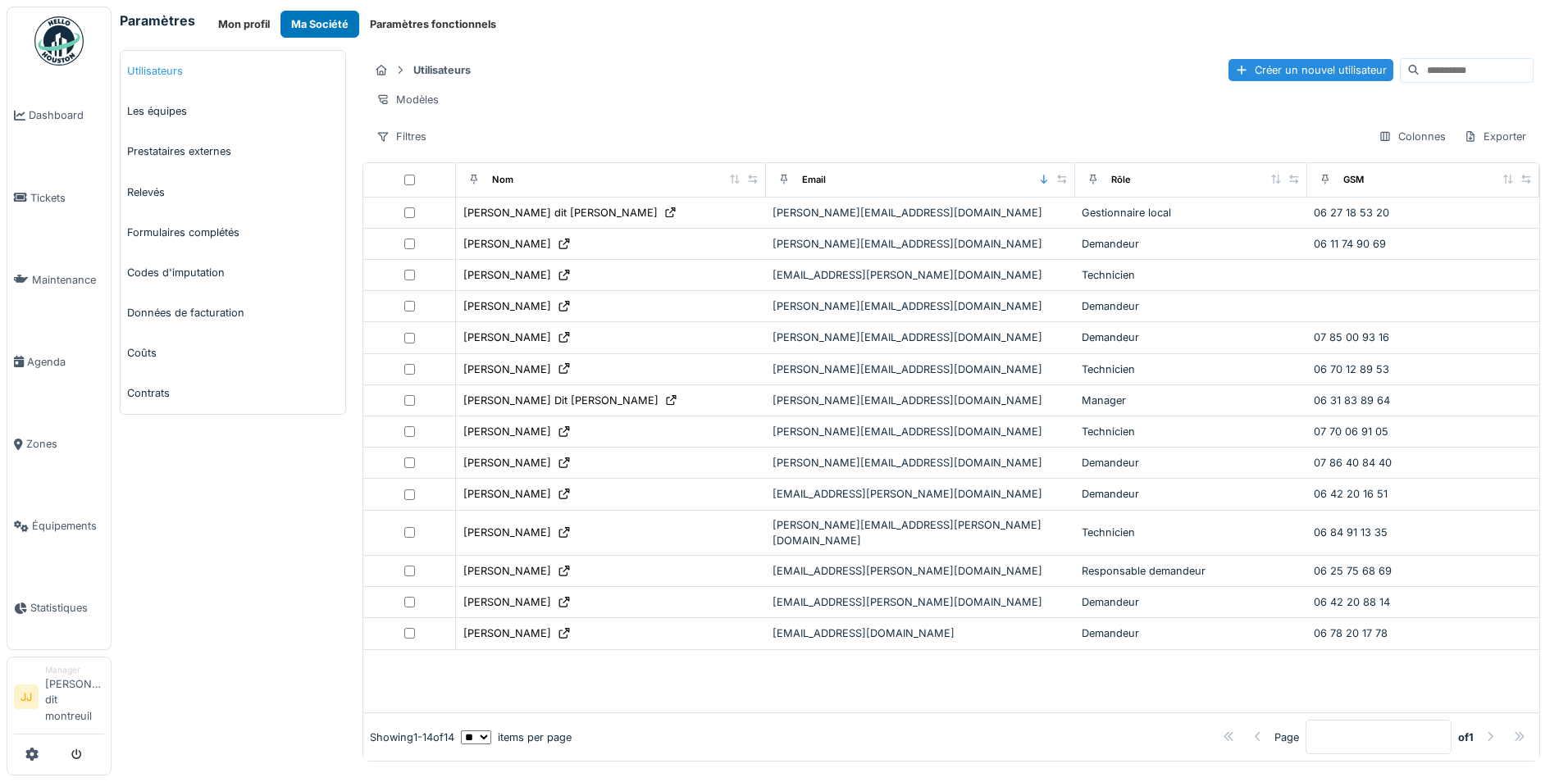
click at [165, 59] on link "Utilisateurs" at bounding box center [233, 70] width 225 height 40
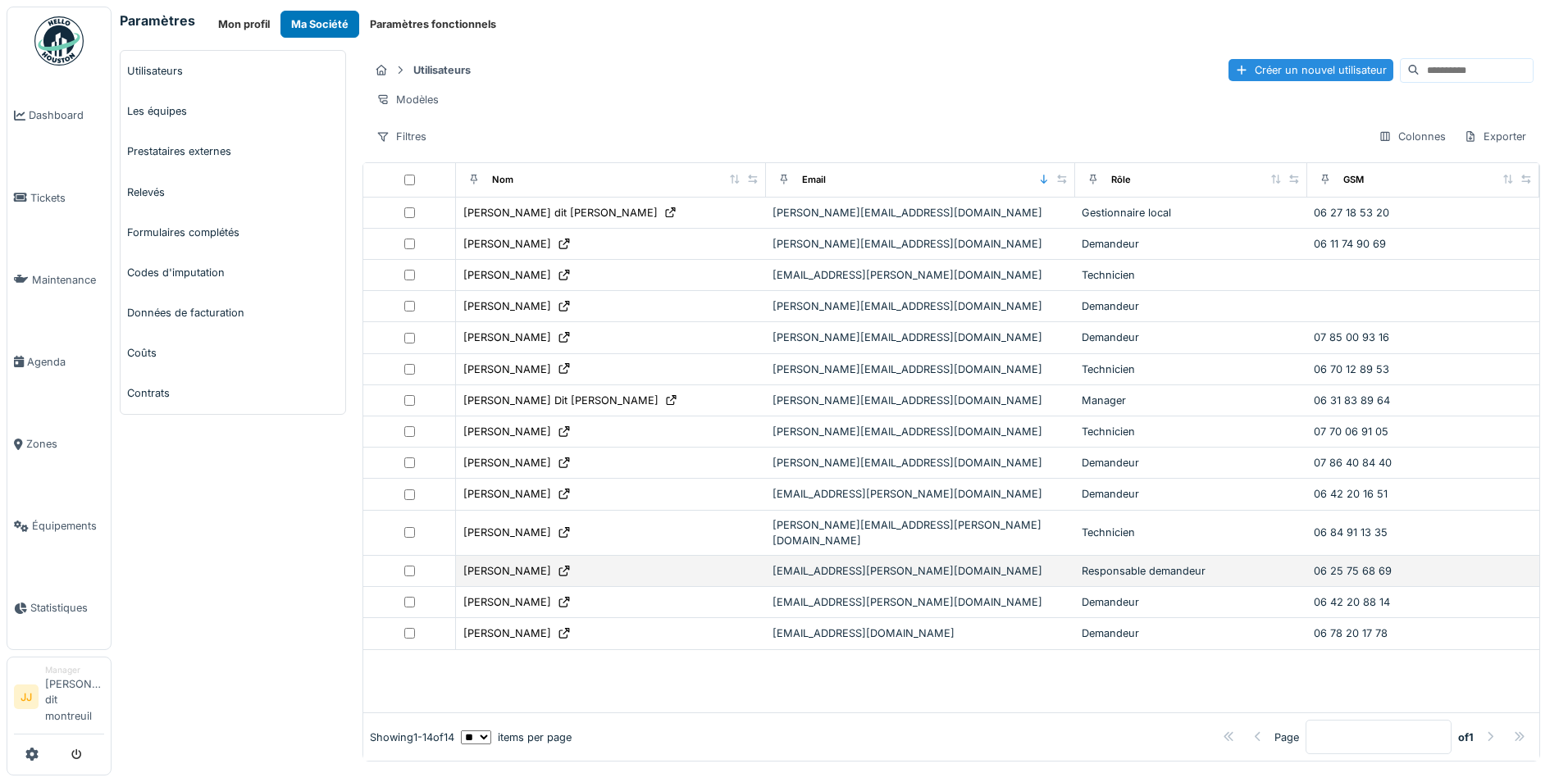
click at [555, 573] on div "[PERSON_NAME]" at bounding box center [610, 571] width 296 height 17
click at [497, 566] on div "[PERSON_NAME]" at bounding box center [507, 571] width 87 height 15
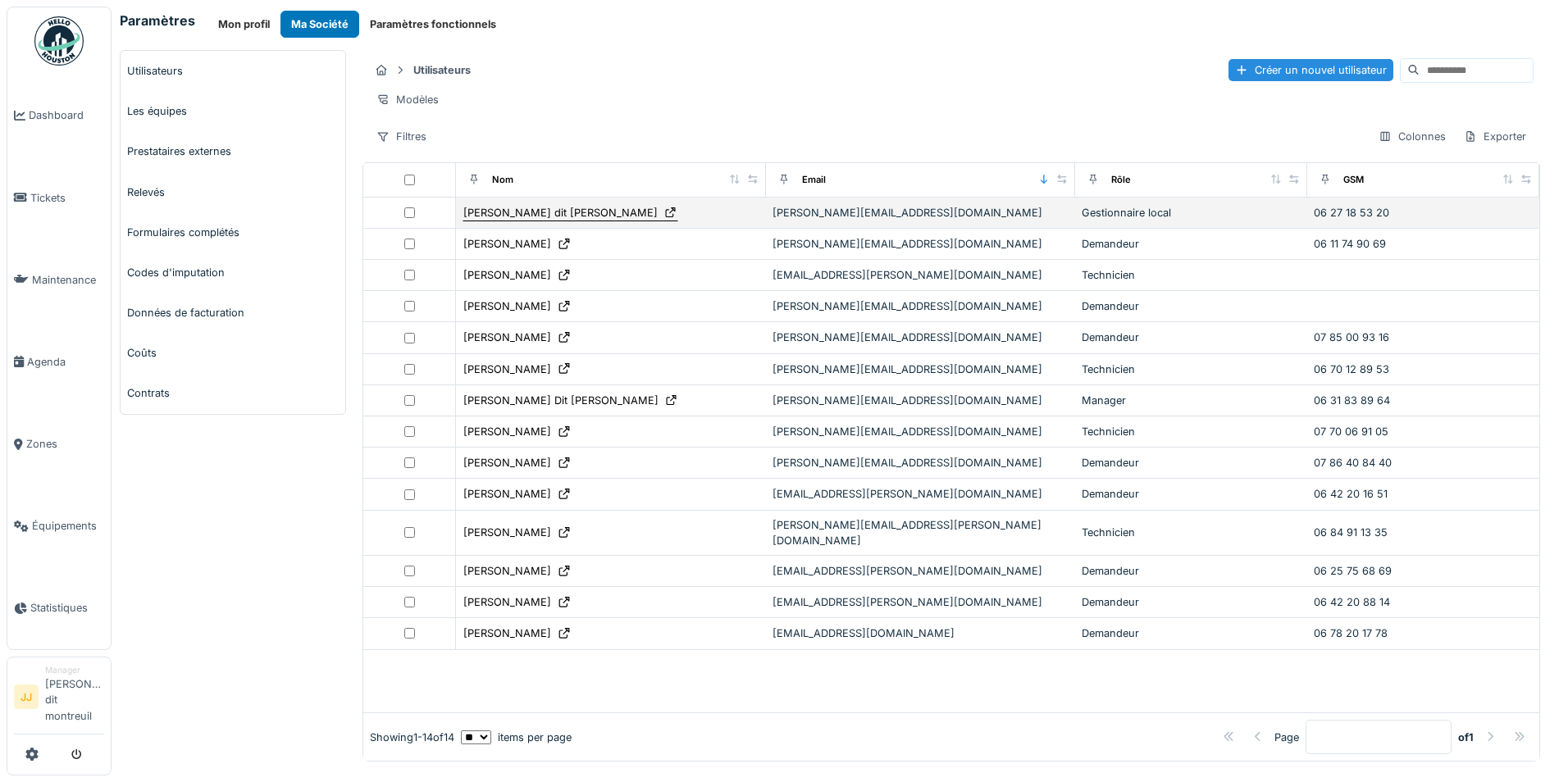
click at [664, 218] on icon at bounding box center [670, 213] width 13 height 10
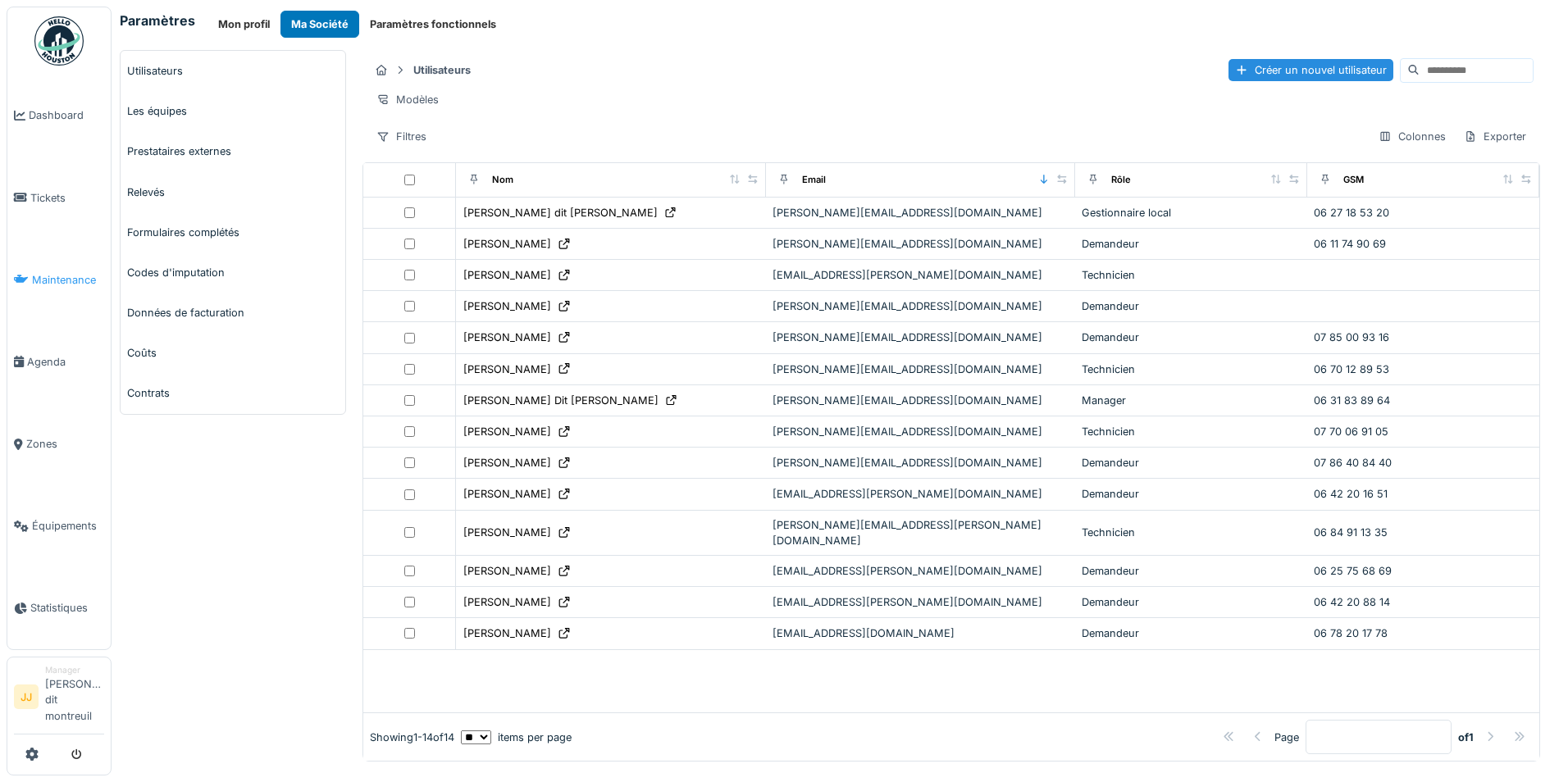
click at [48, 278] on span "Maintenance" at bounding box center [68, 280] width 72 height 15
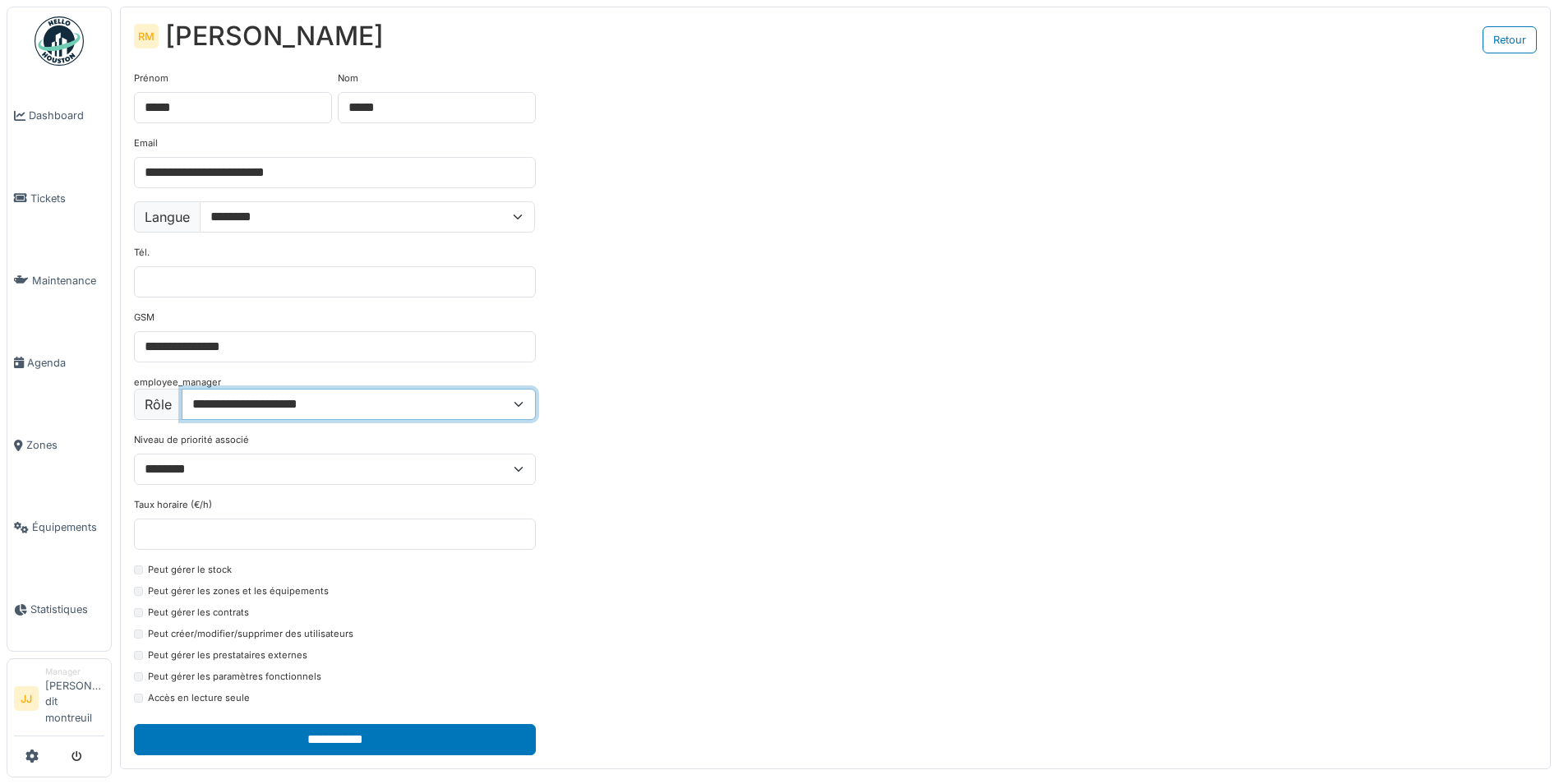
click at [513, 411] on select "**********" at bounding box center [359, 404] width 354 height 31
select select "********"
click at [181, 389] on select "**********" at bounding box center [359, 404] width 354 height 31
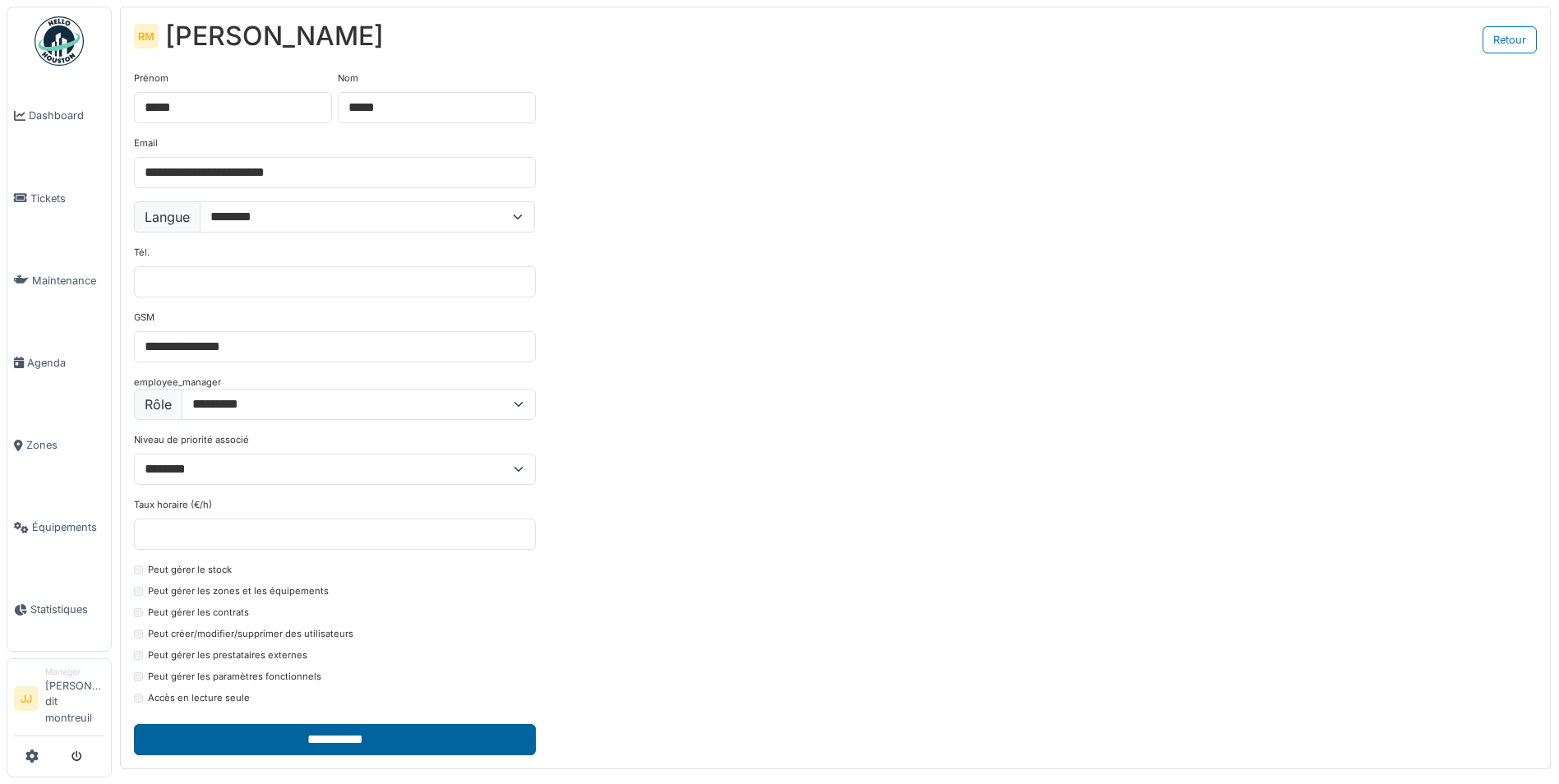
click at [405, 748] on input "**********" at bounding box center [335, 739] width 402 height 31
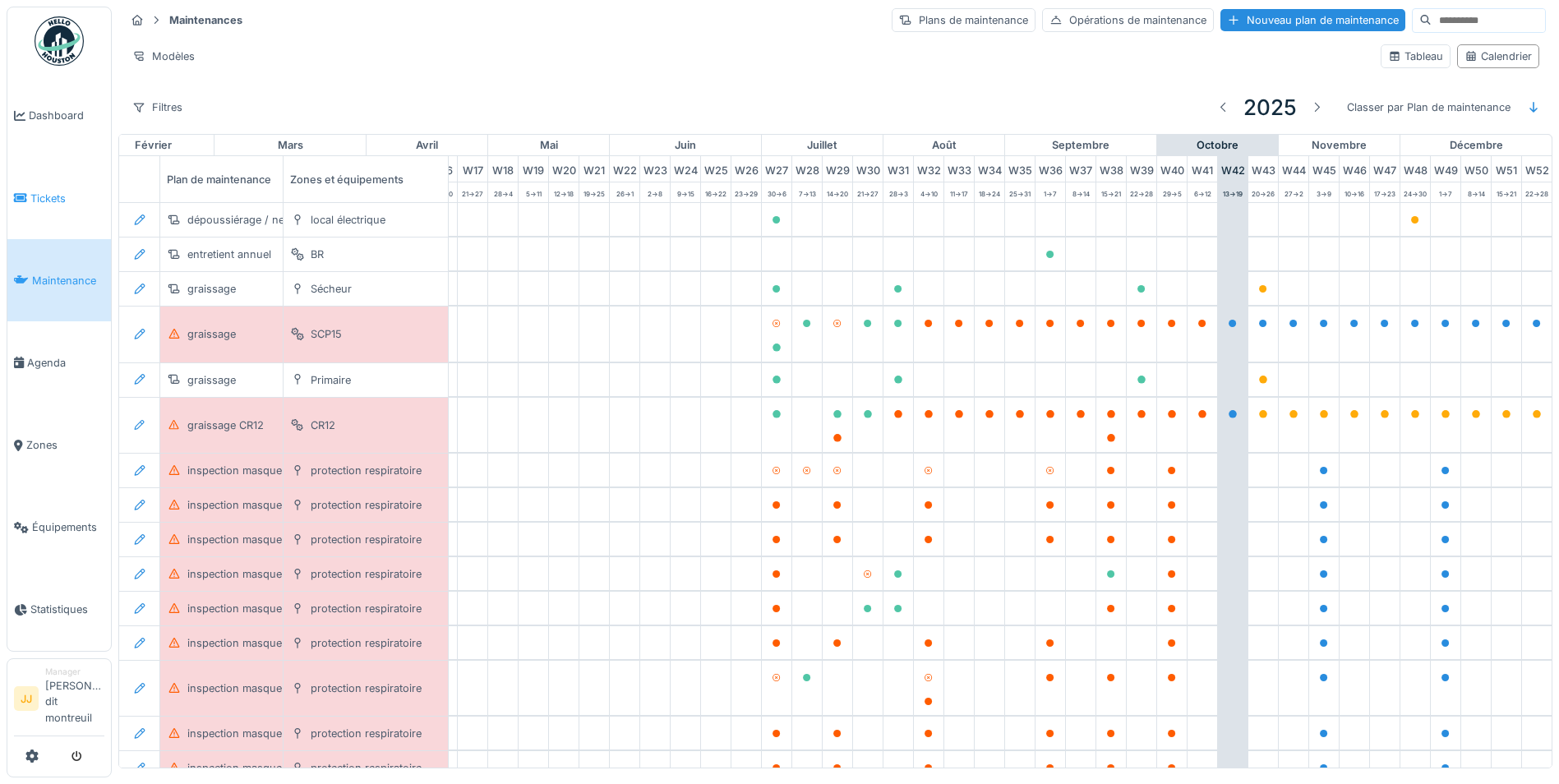
scroll to position [0, 545]
click at [28, 205] on li "Tickets" at bounding box center [58, 199] width 90 height 15
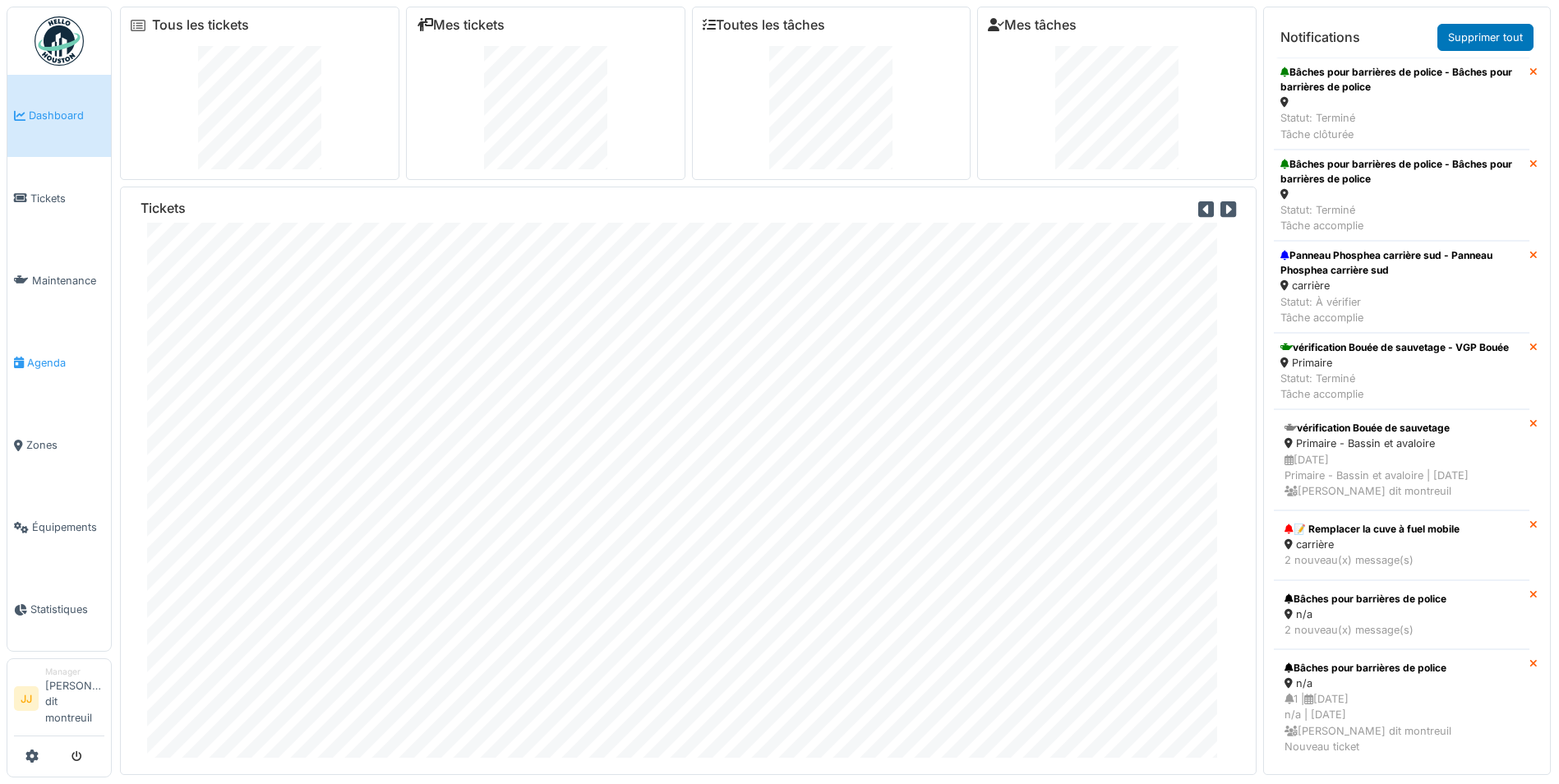
click at [42, 363] on span "Agenda" at bounding box center [66, 363] width 77 height 15
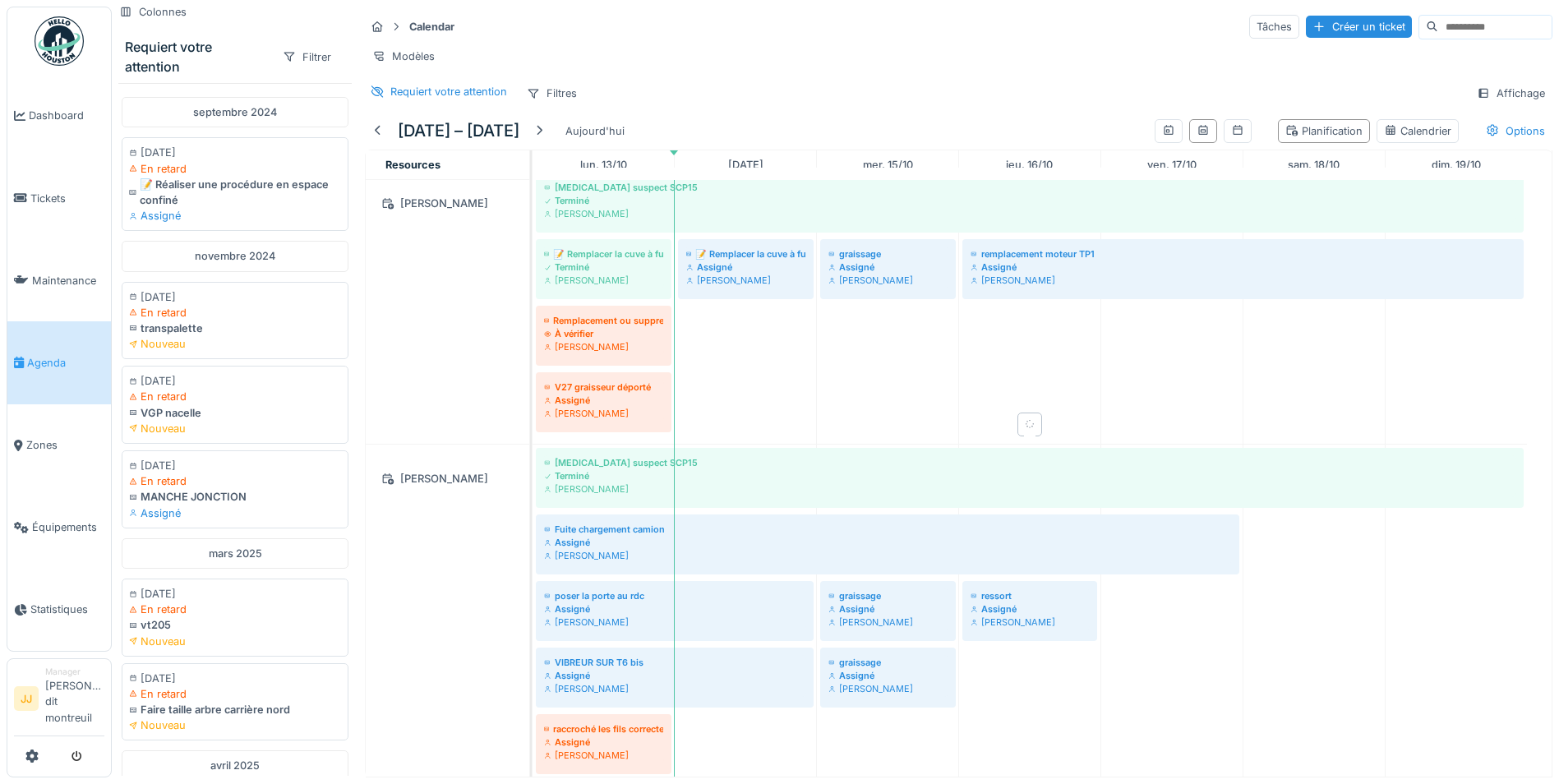
scroll to position [164, 0]
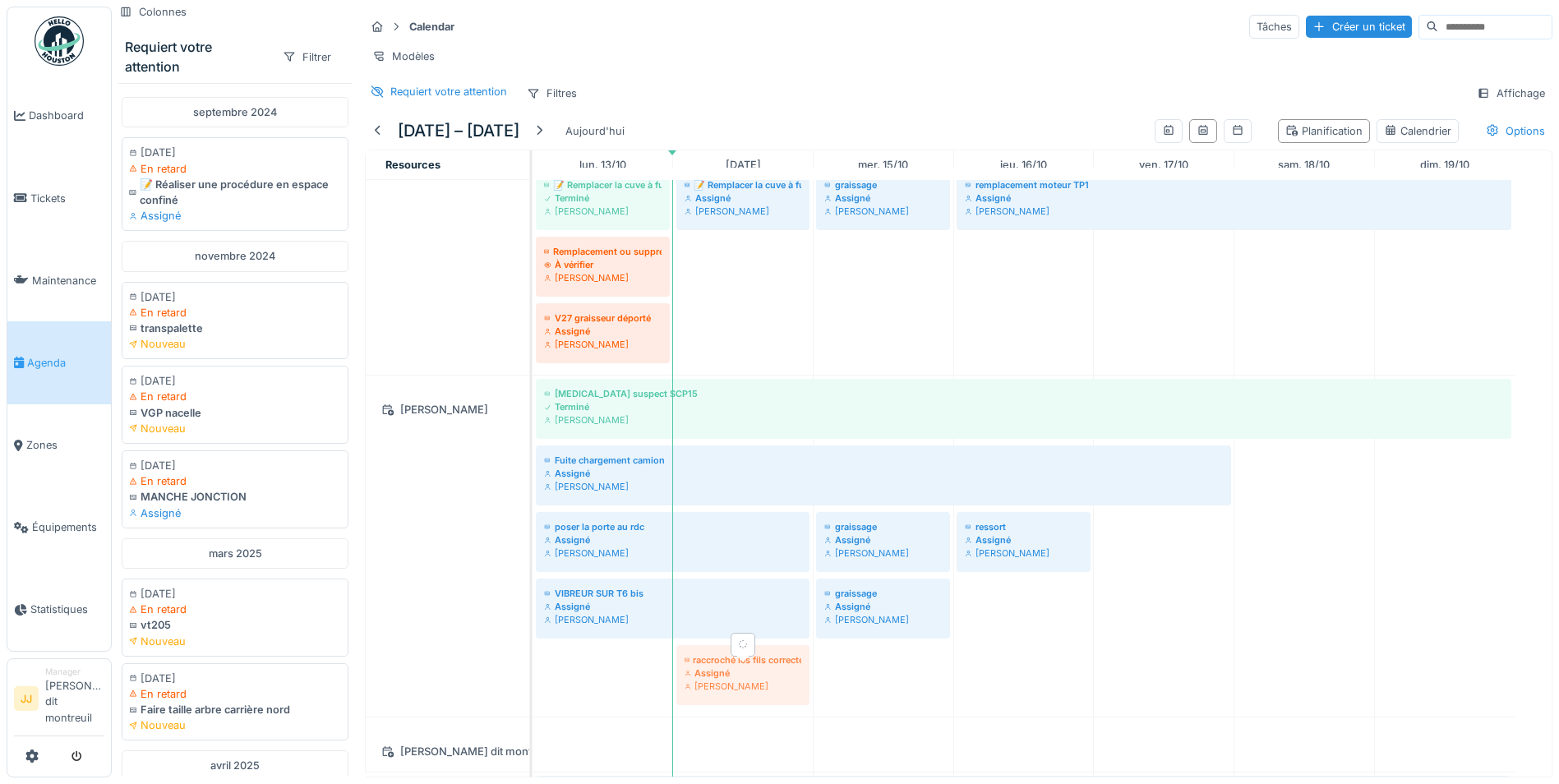
drag, startPoint x: 660, startPoint y: 682, endPoint x: 746, endPoint y: 684, distance: 86.0
click at [532, 684] on div "[MEDICAL_DATA] suspect SCP15 Terminé [PERSON_NAME] Fuite chargement camion Assi…" at bounding box center [532, 546] width 0 height 341
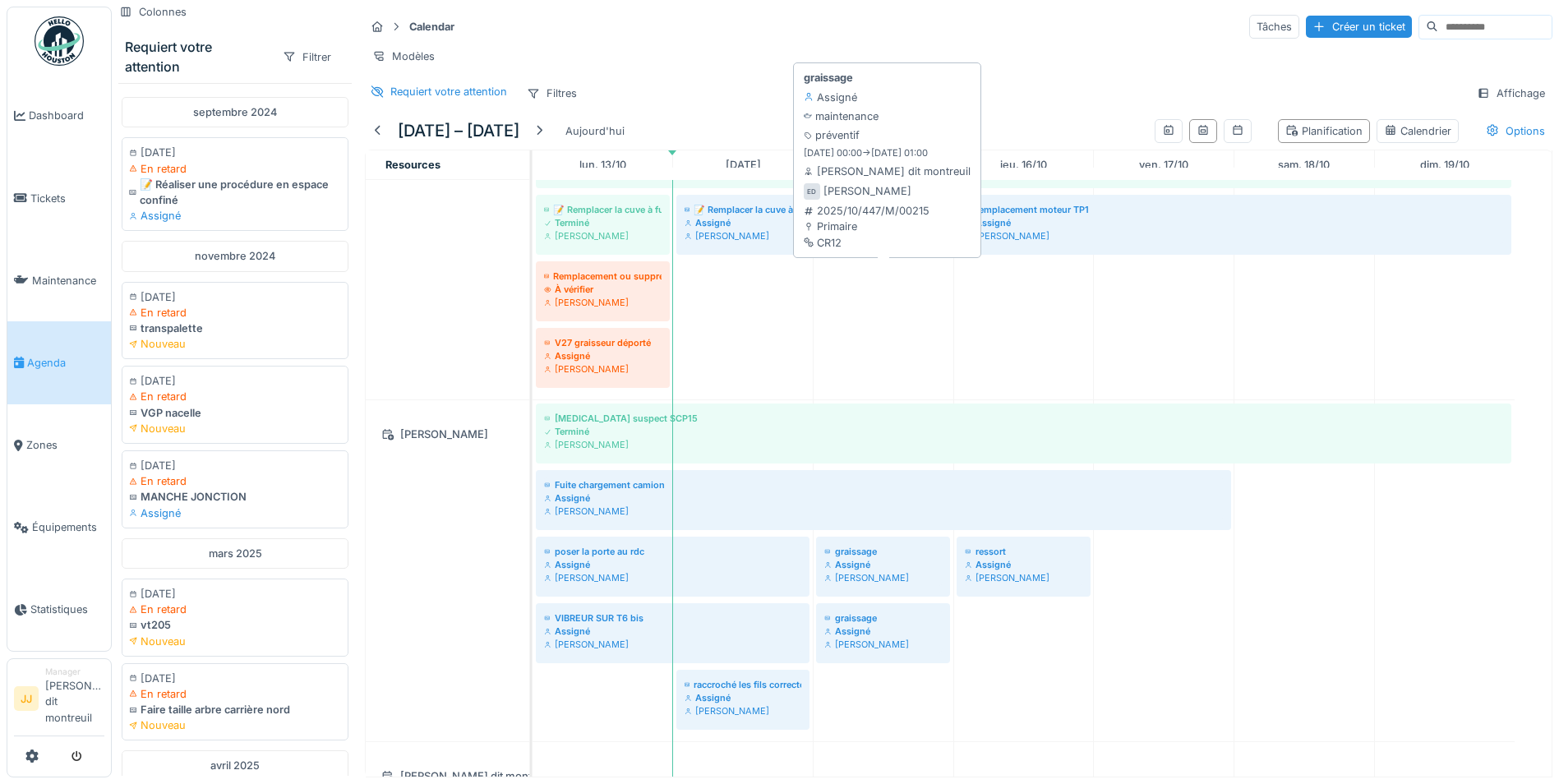
scroll to position [83, 0]
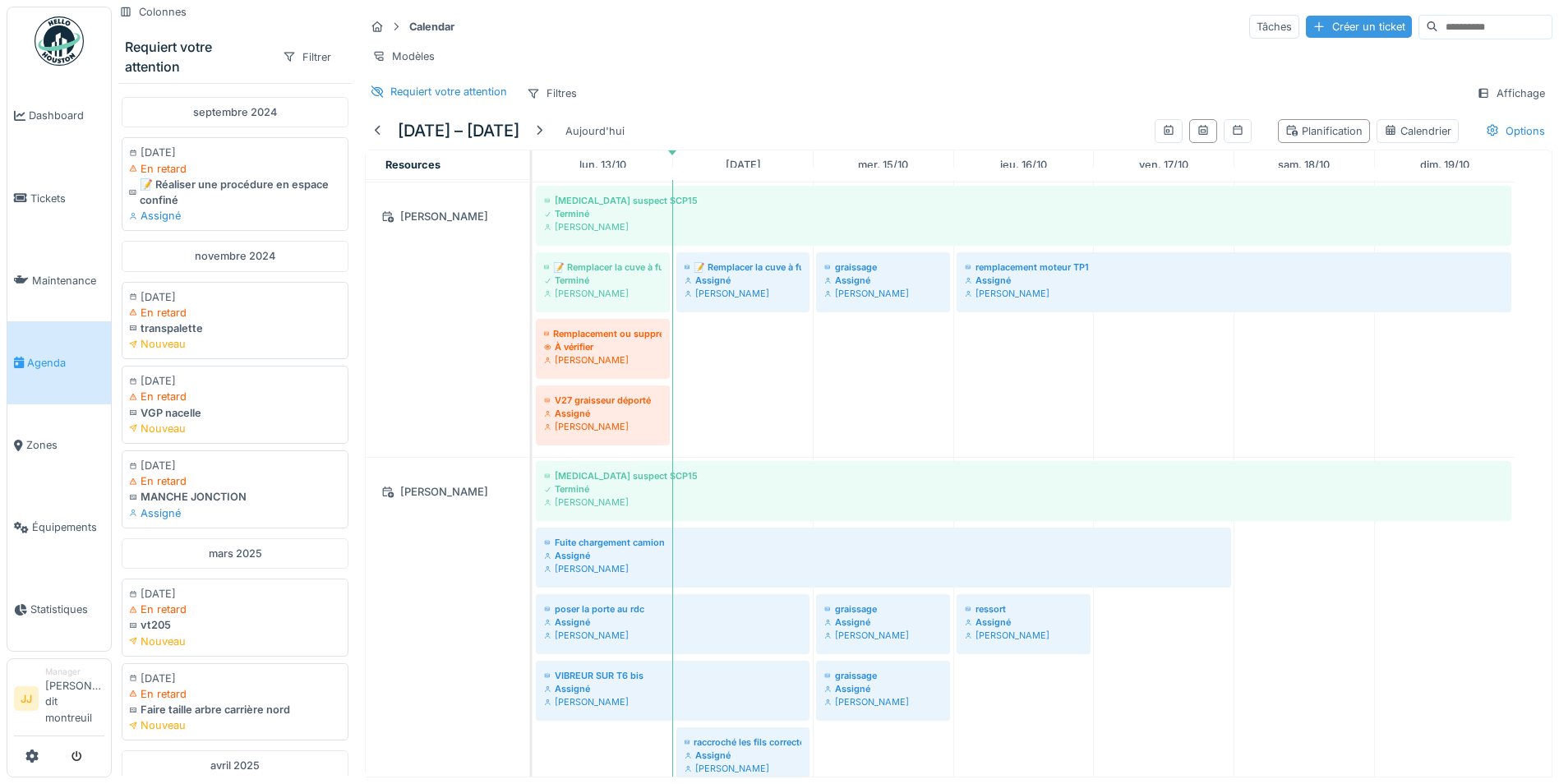
click at [1328, 19] on div "Créer un ticket" at bounding box center [1359, 27] width 106 height 22
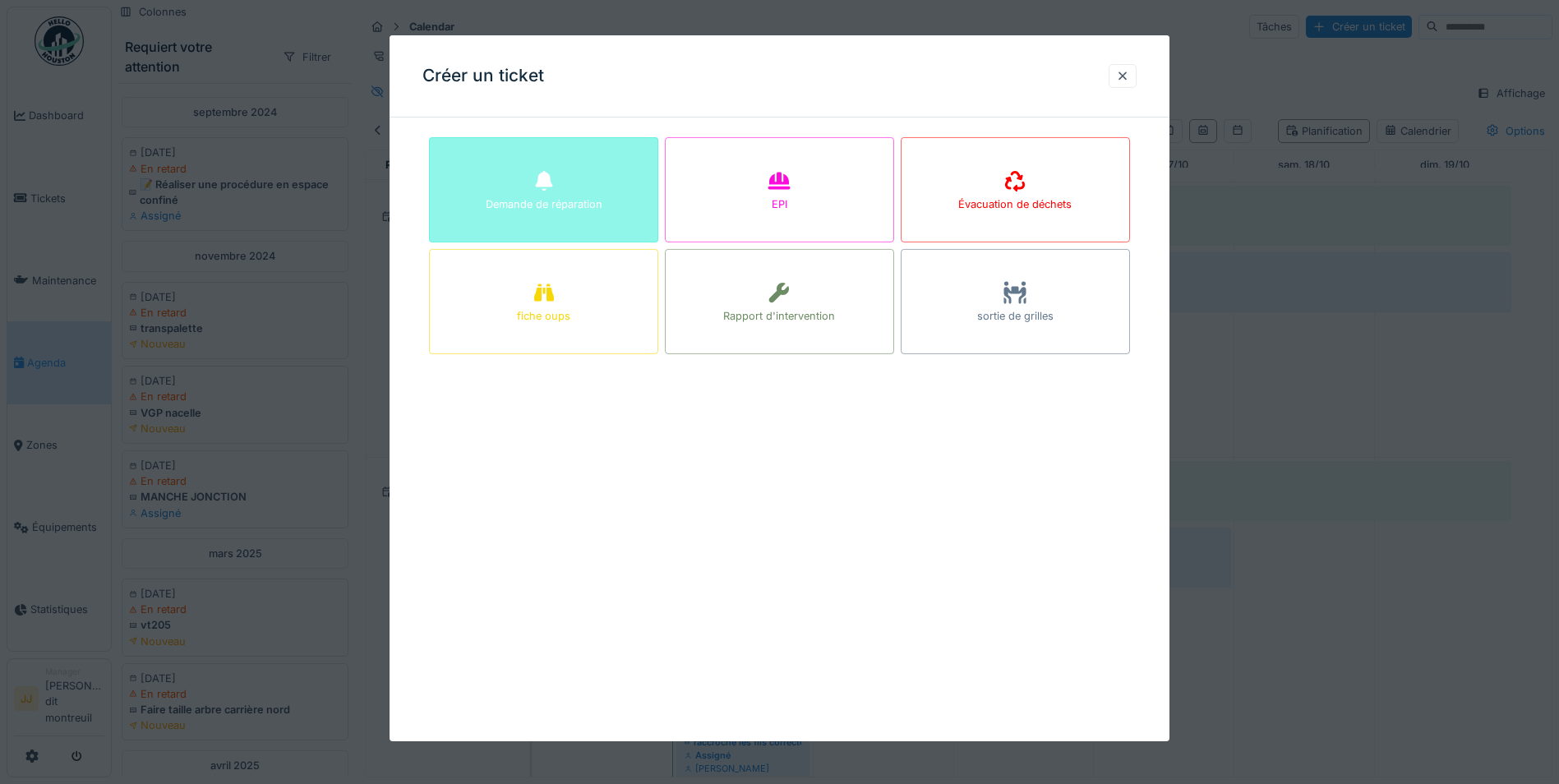
click at [568, 179] on div "Demande de réparation" at bounding box center [543, 190] width 230 height 105
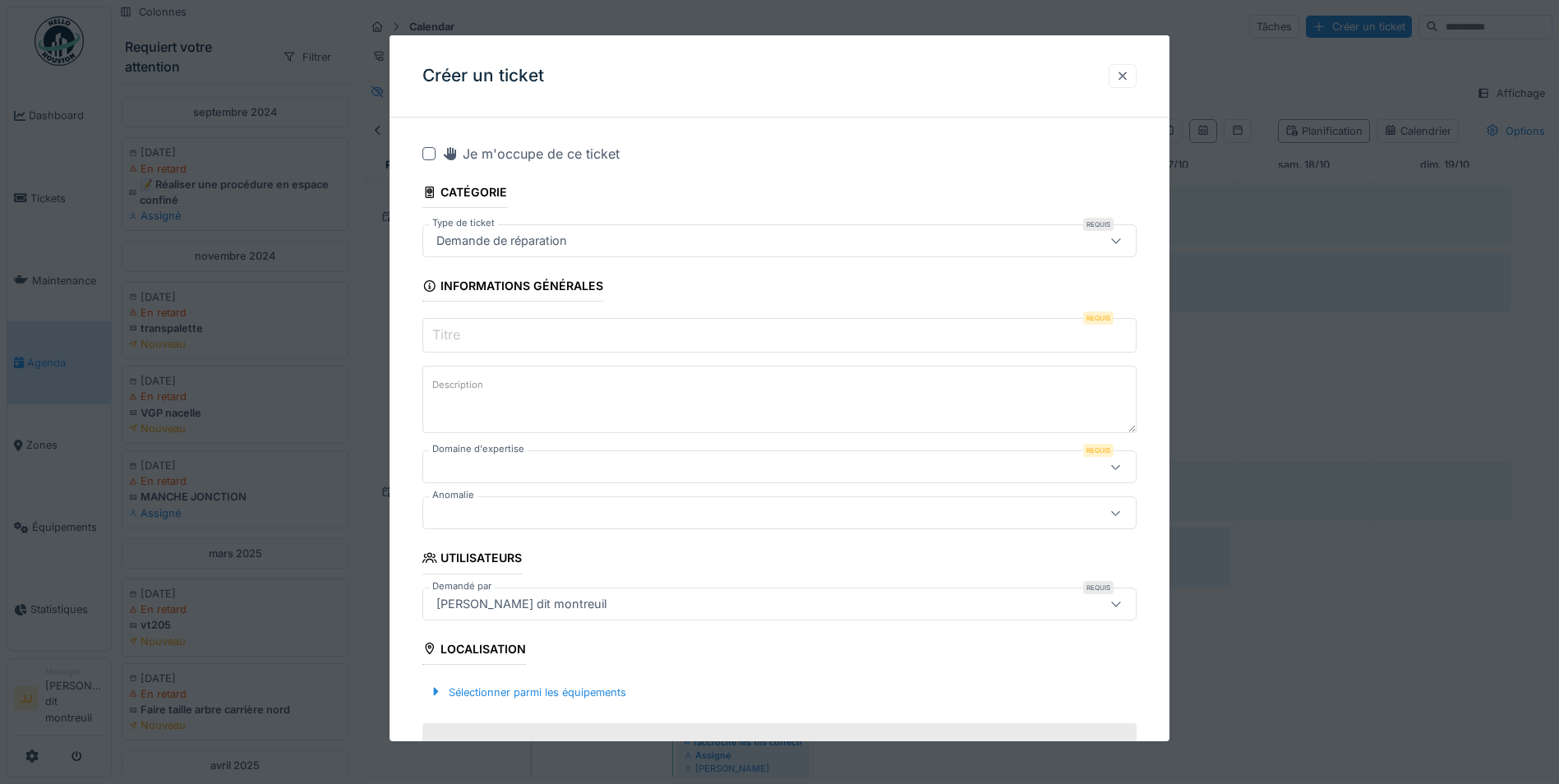
click at [1137, 77] on div at bounding box center [1123, 77] width 28 height 24
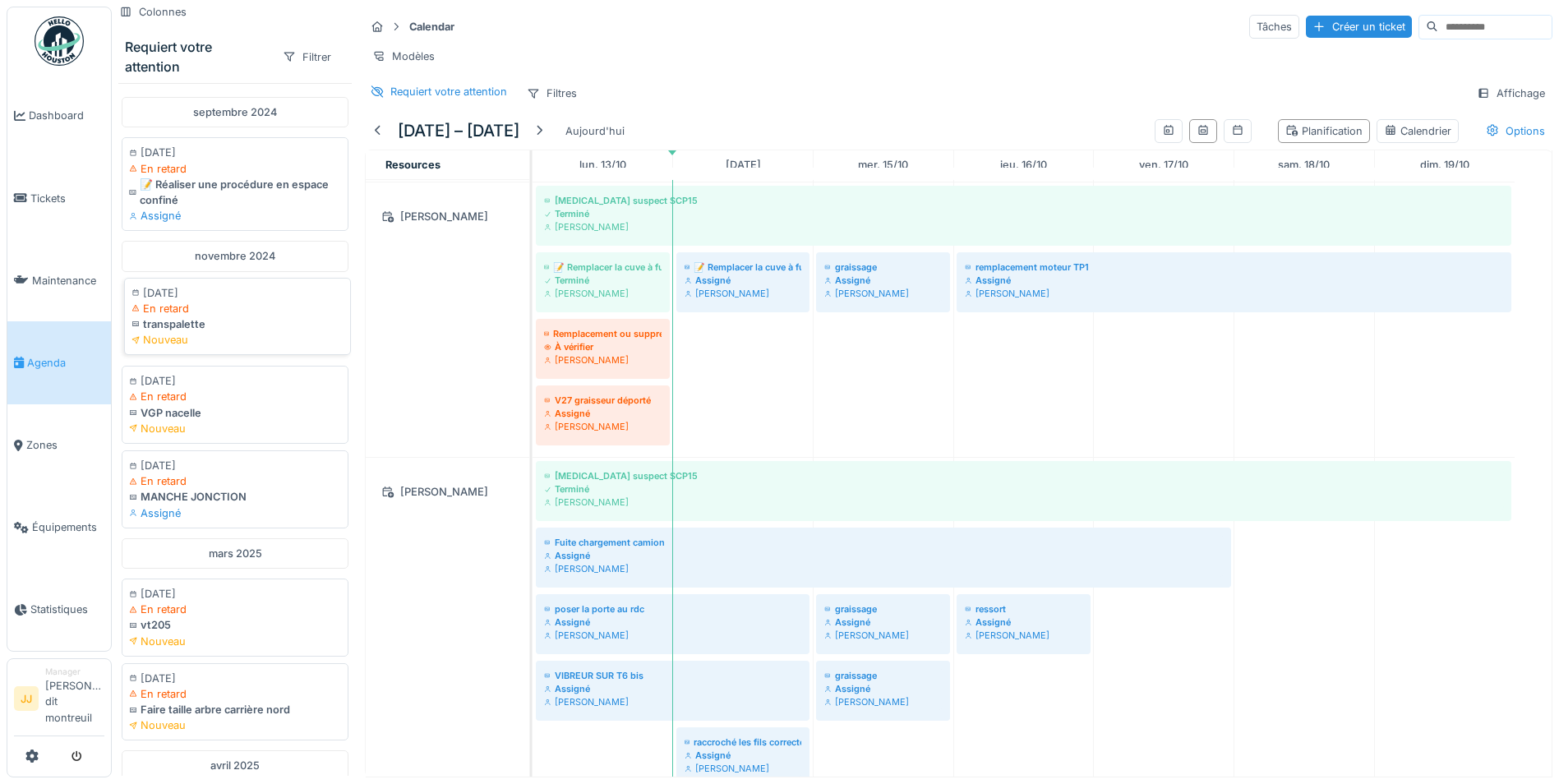
click at [227, 329] on div "transpalette" at bounding box center [237, 324] width 212 height 15
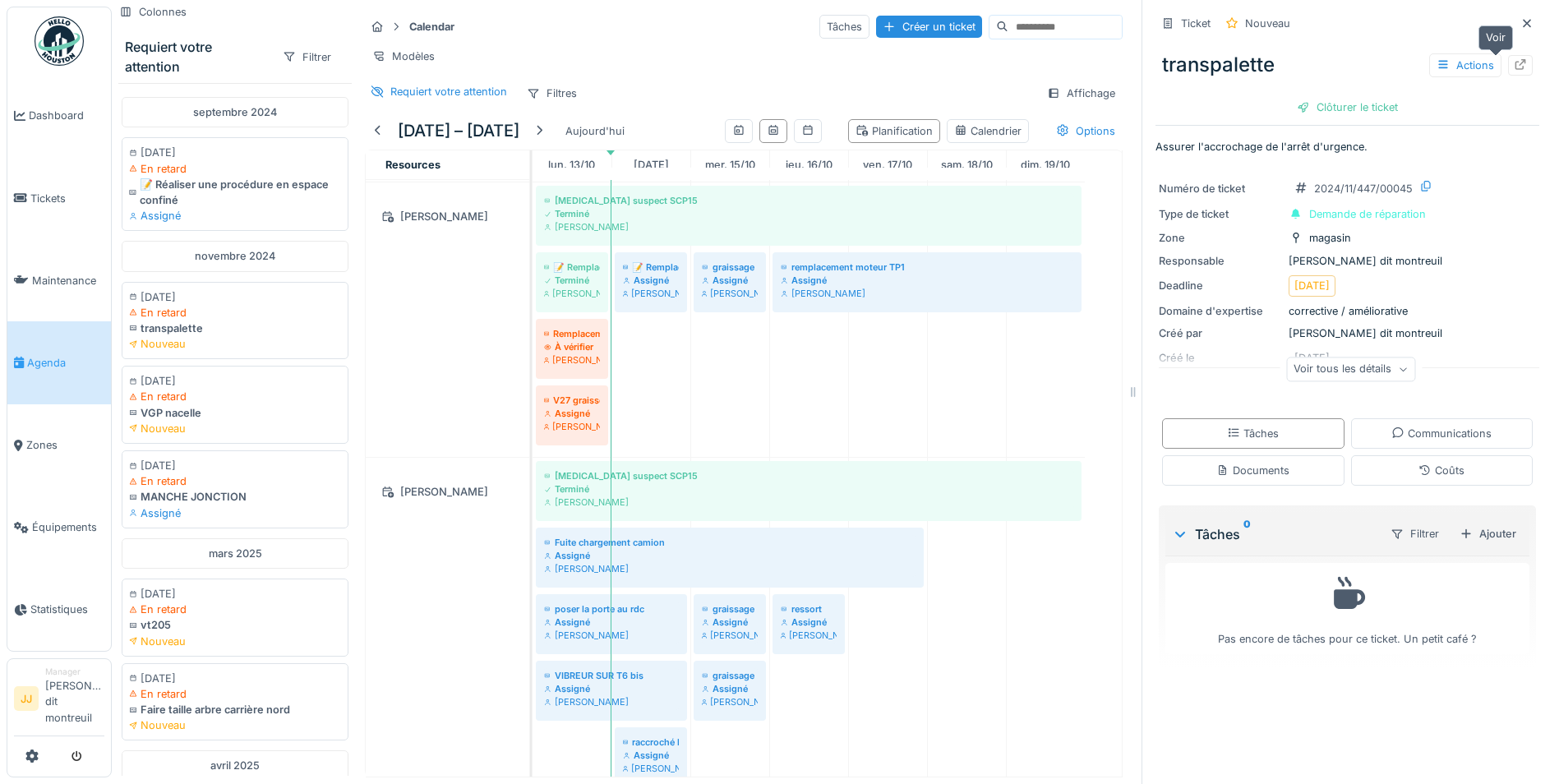
click at [1514, 58] on div at bounding box center [1520, 65] width 13 height 15
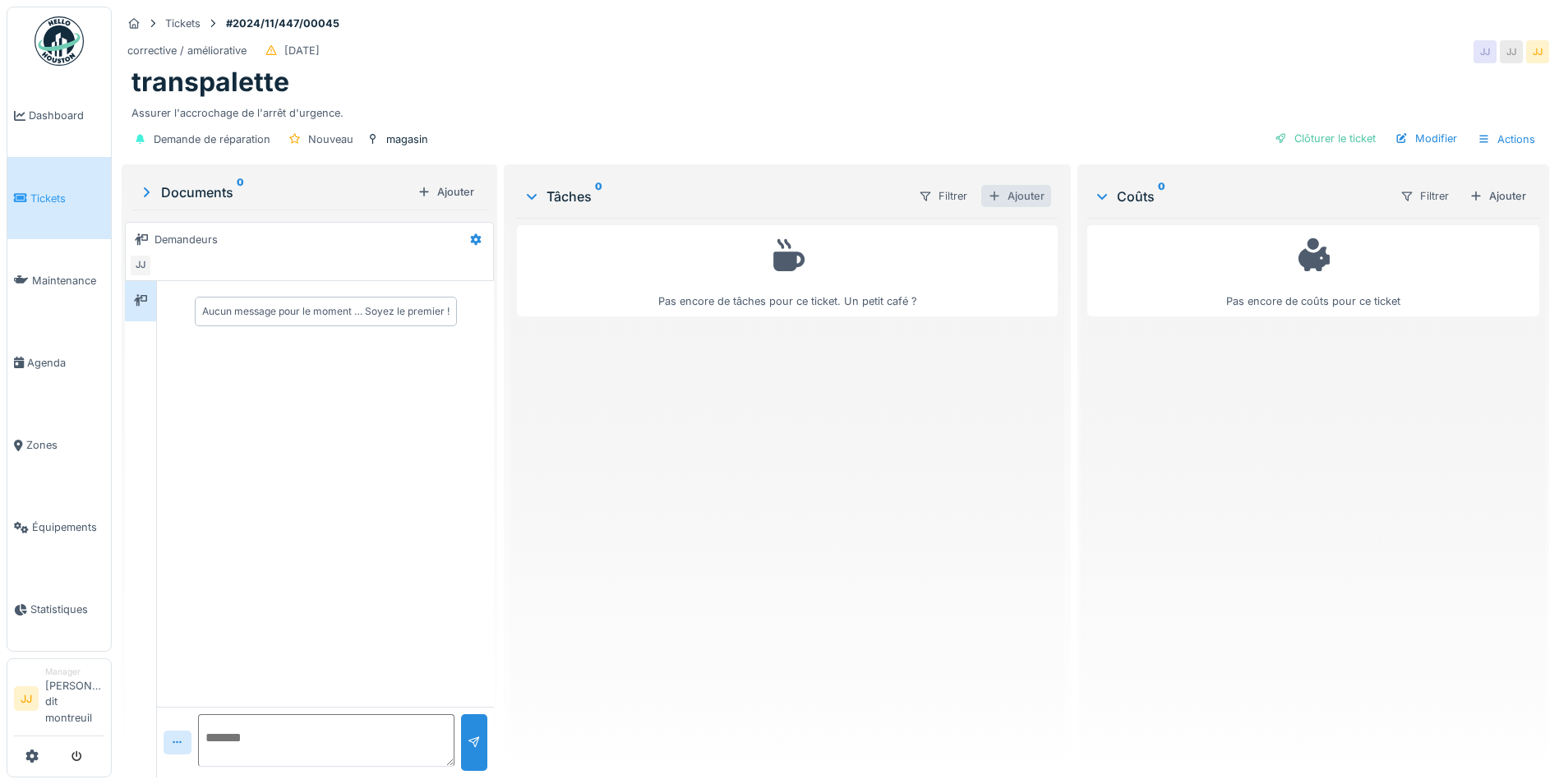
click at [1011, 199] on div "Ajouter" at bounding box center [1016, 196] width 70 height 22
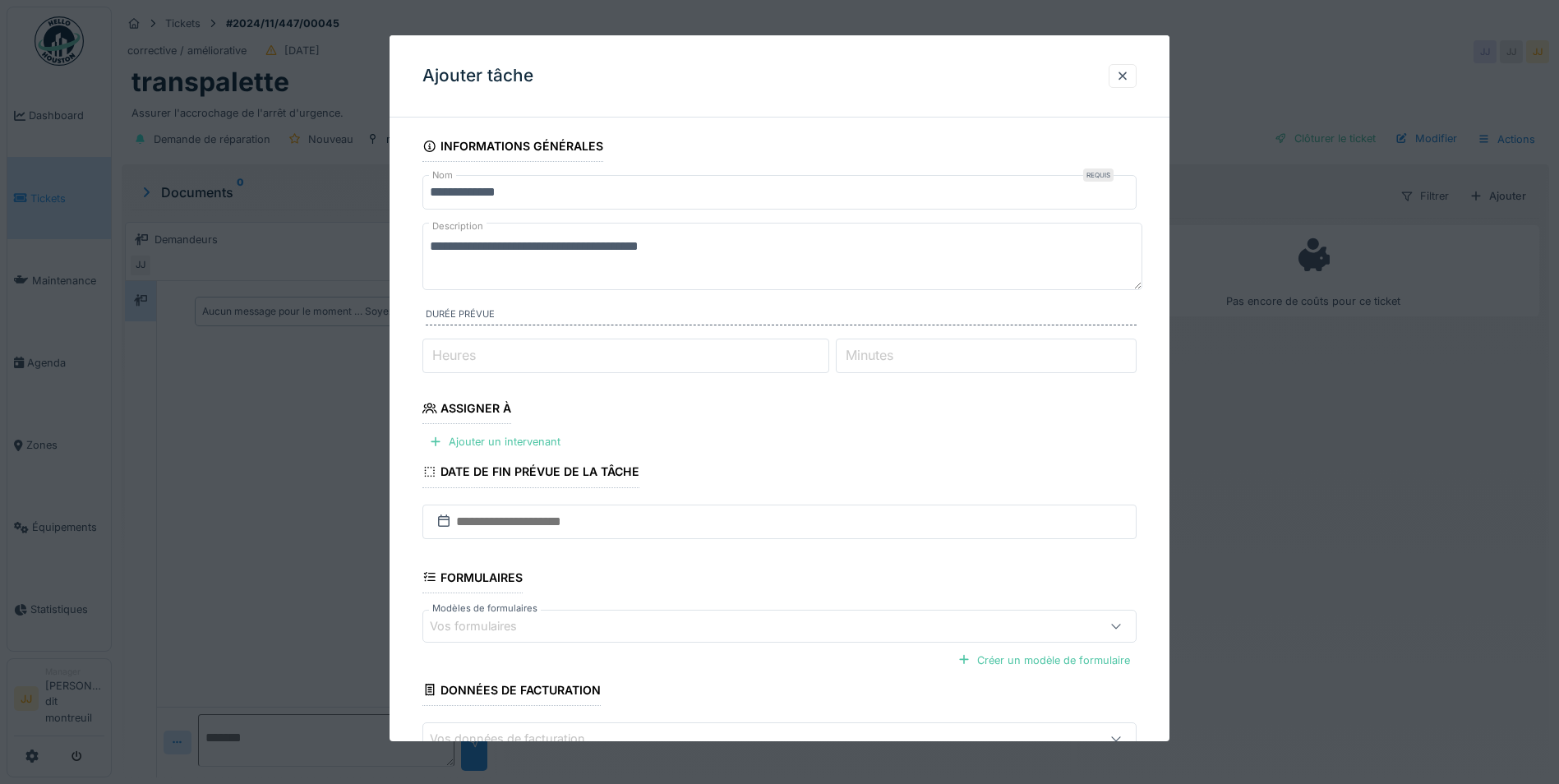
drag, startPoint x: 705, startPoint y: 250, endPoint x: 308, endPoint y: 249, distance: 397.0
click at [308, 249] on div "**********" at bounding box center [835, 392] width 1447 height 784
type textarea "**********"
click at [456, 434] on div "Ajouter un intervenant" at bounding box center [494, 442] width 144 height 22
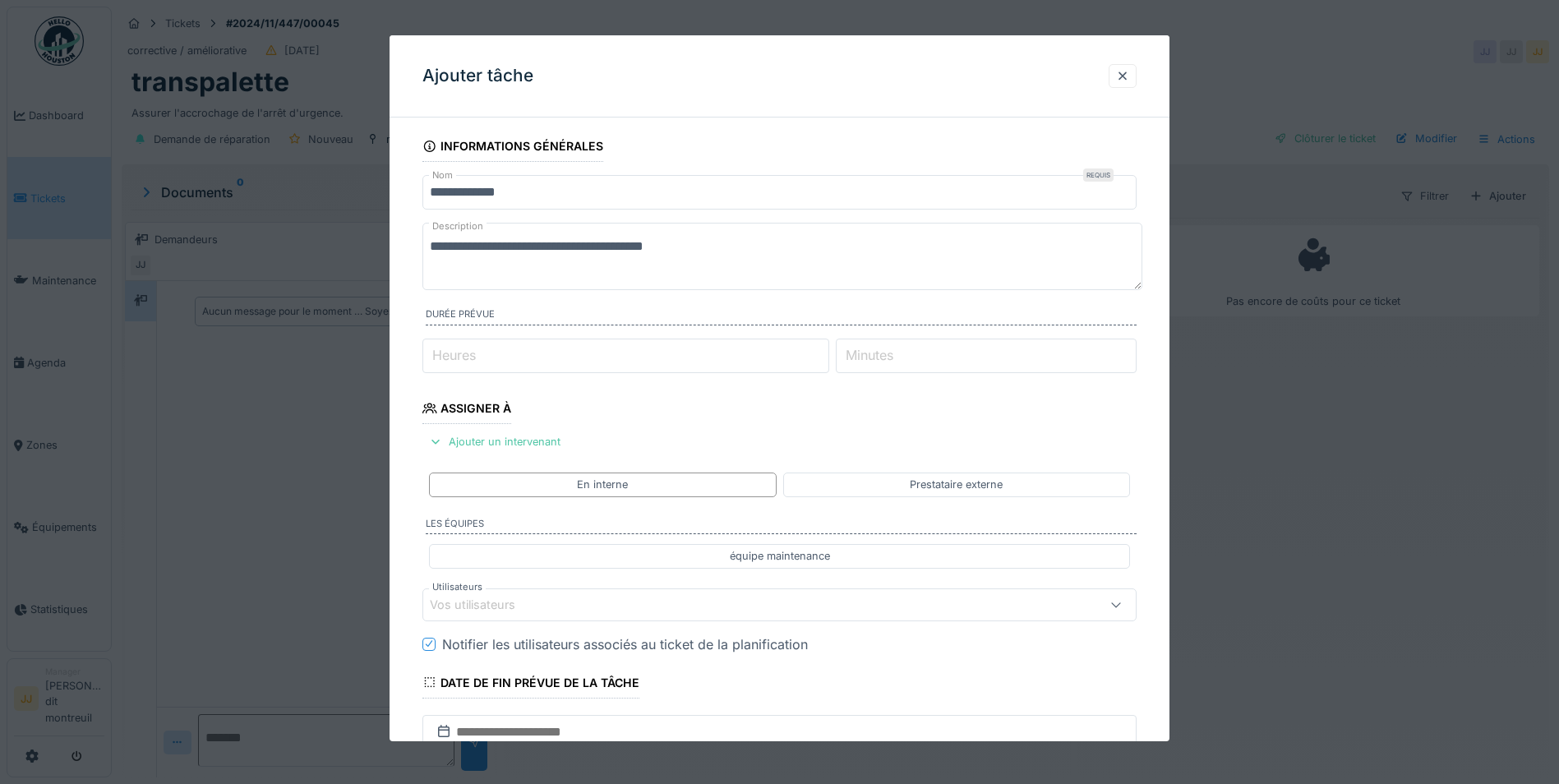
click at [502, 603] on div "Vos utilisateurs" at bounding box center [484, 604] width 108 height 18
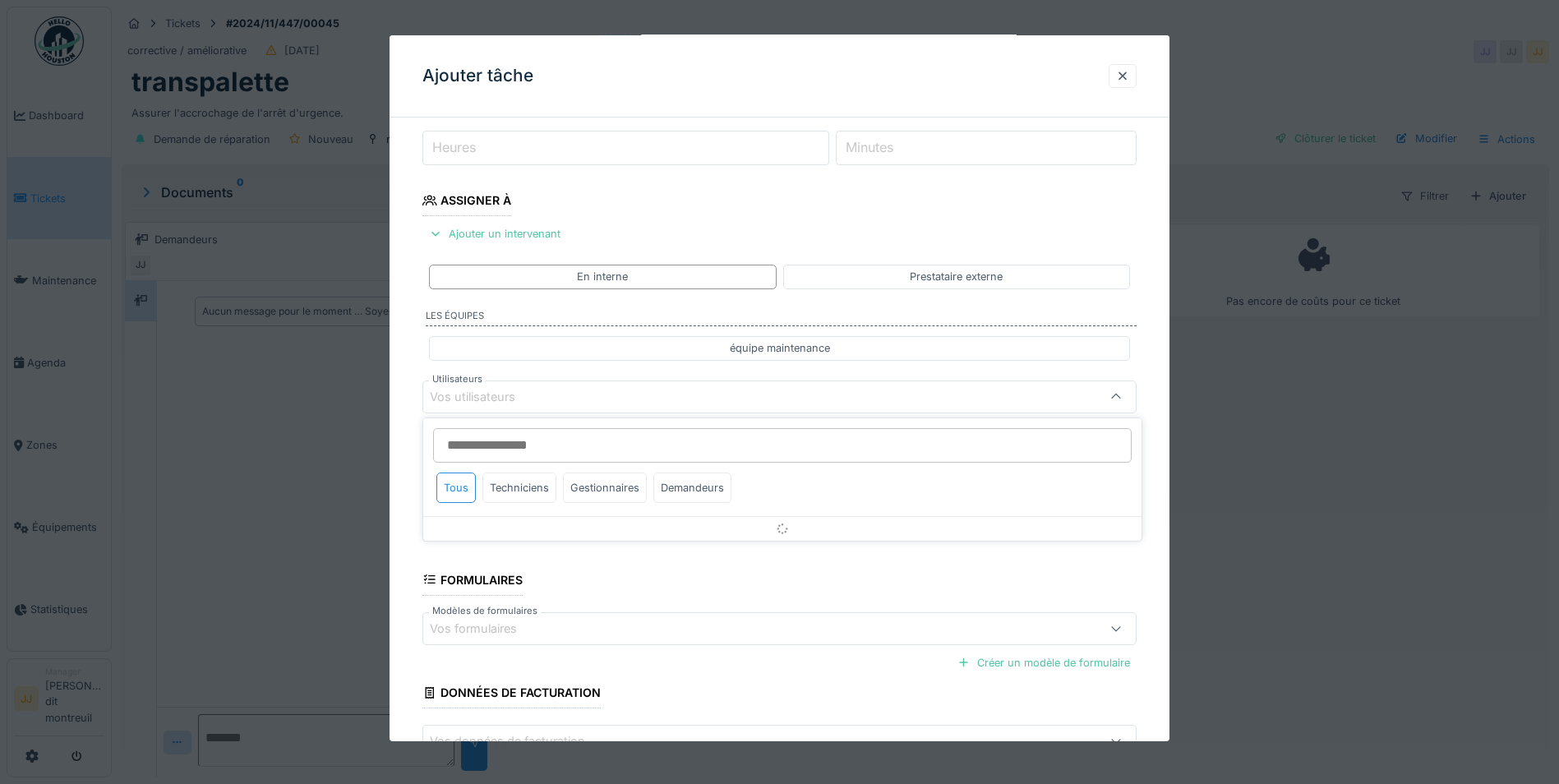
scroll to position [216, 0]
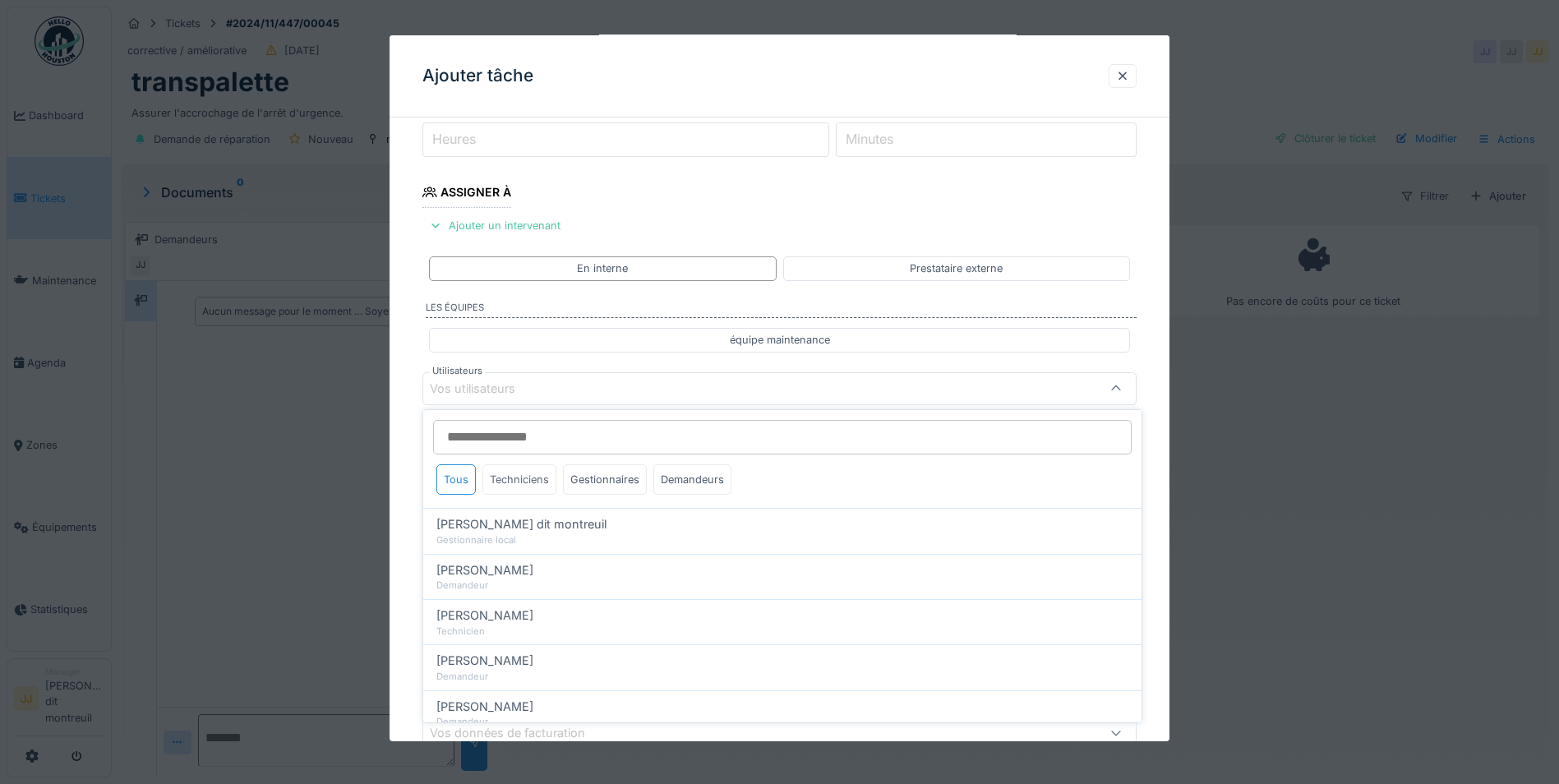
click at [537, 476] on div "Techniciens" at bounding box center [519, 479] width 74 height 30
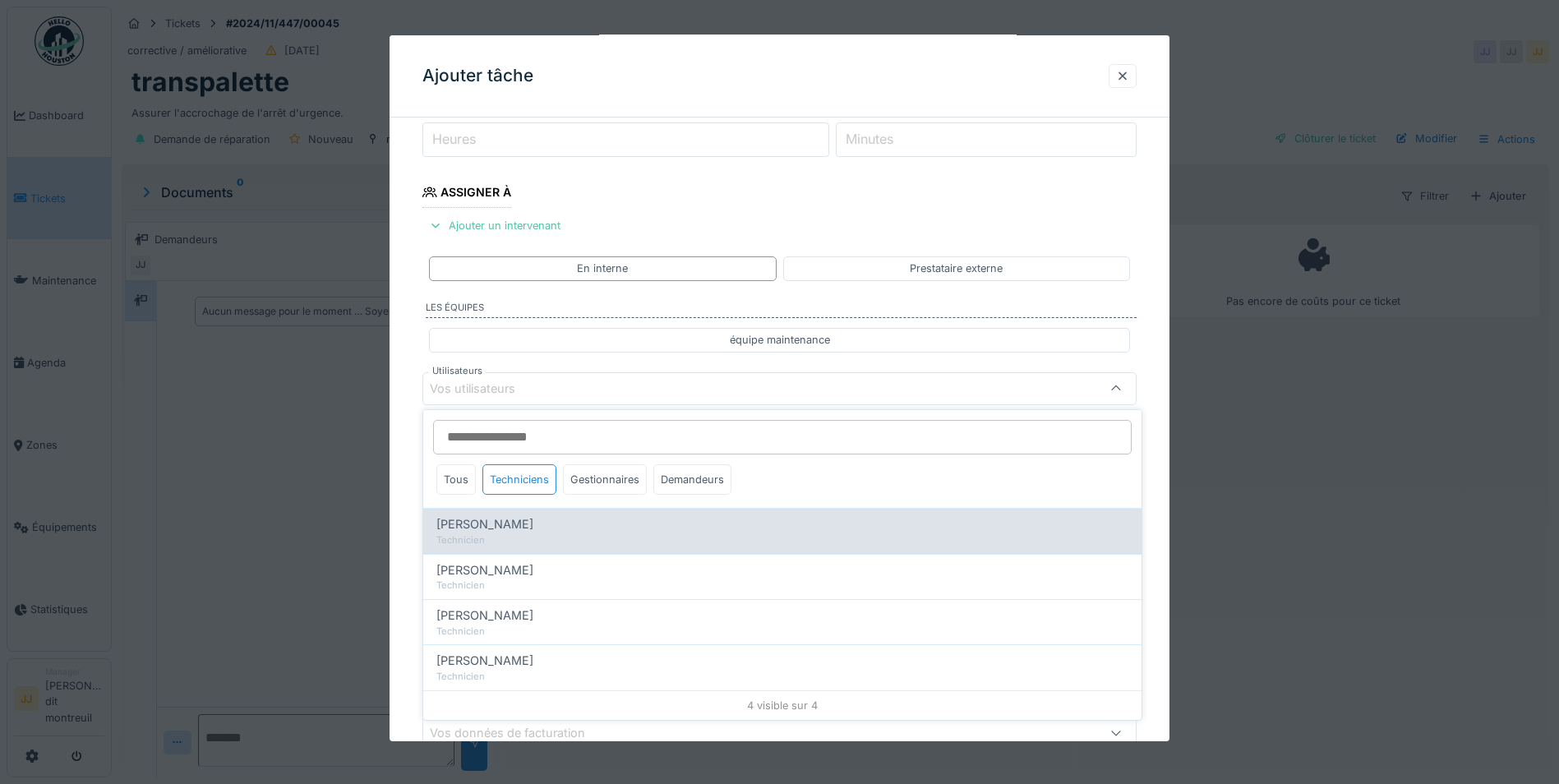
click at [522, 544] on div "Technicien" at bounding box center [783, 540] width 692 height 14
type input "*****"
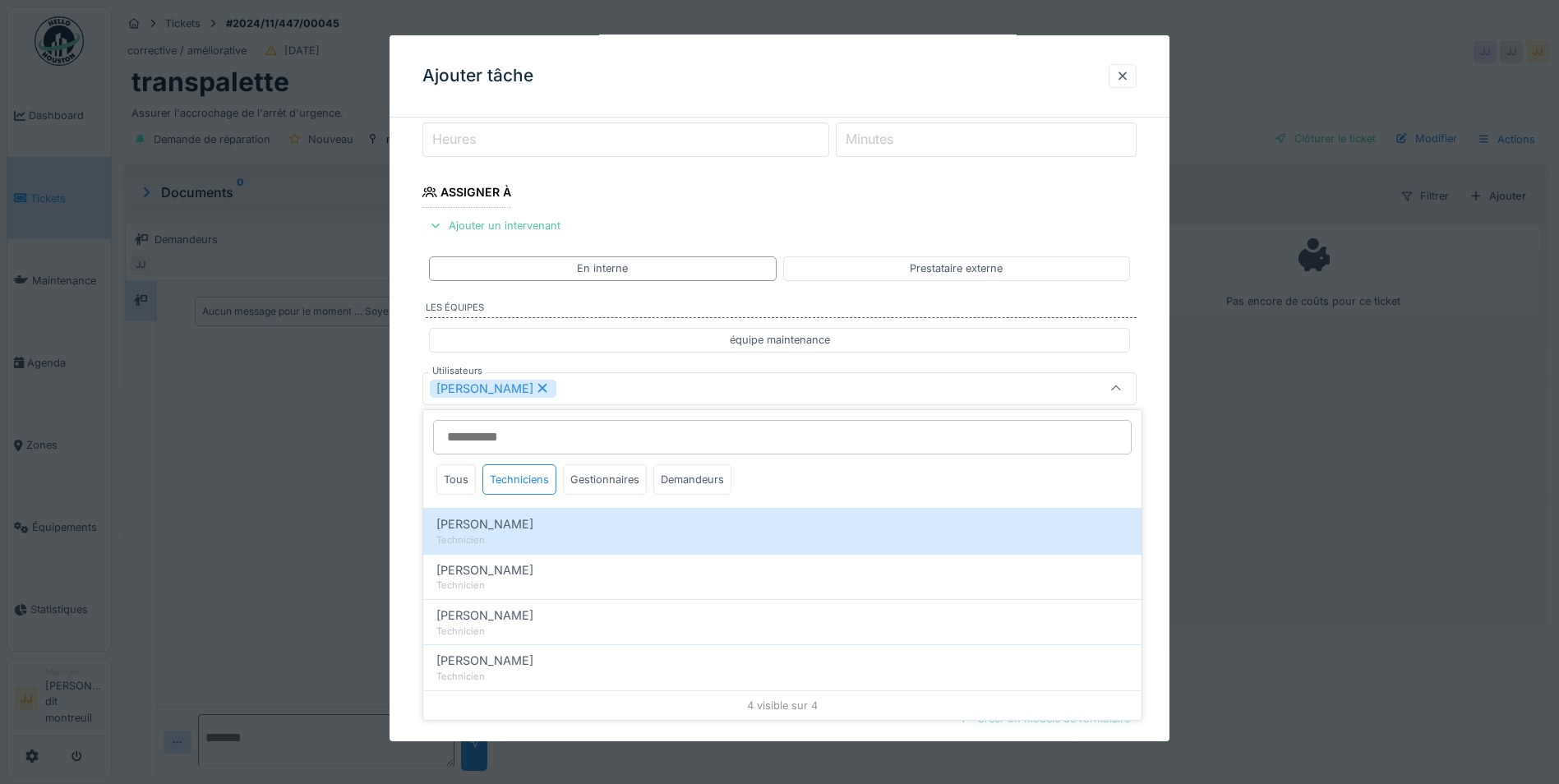
click at [801, 381] on div "[PERSON_NAME]" at bounding box center [738, 388] width 616 height 18
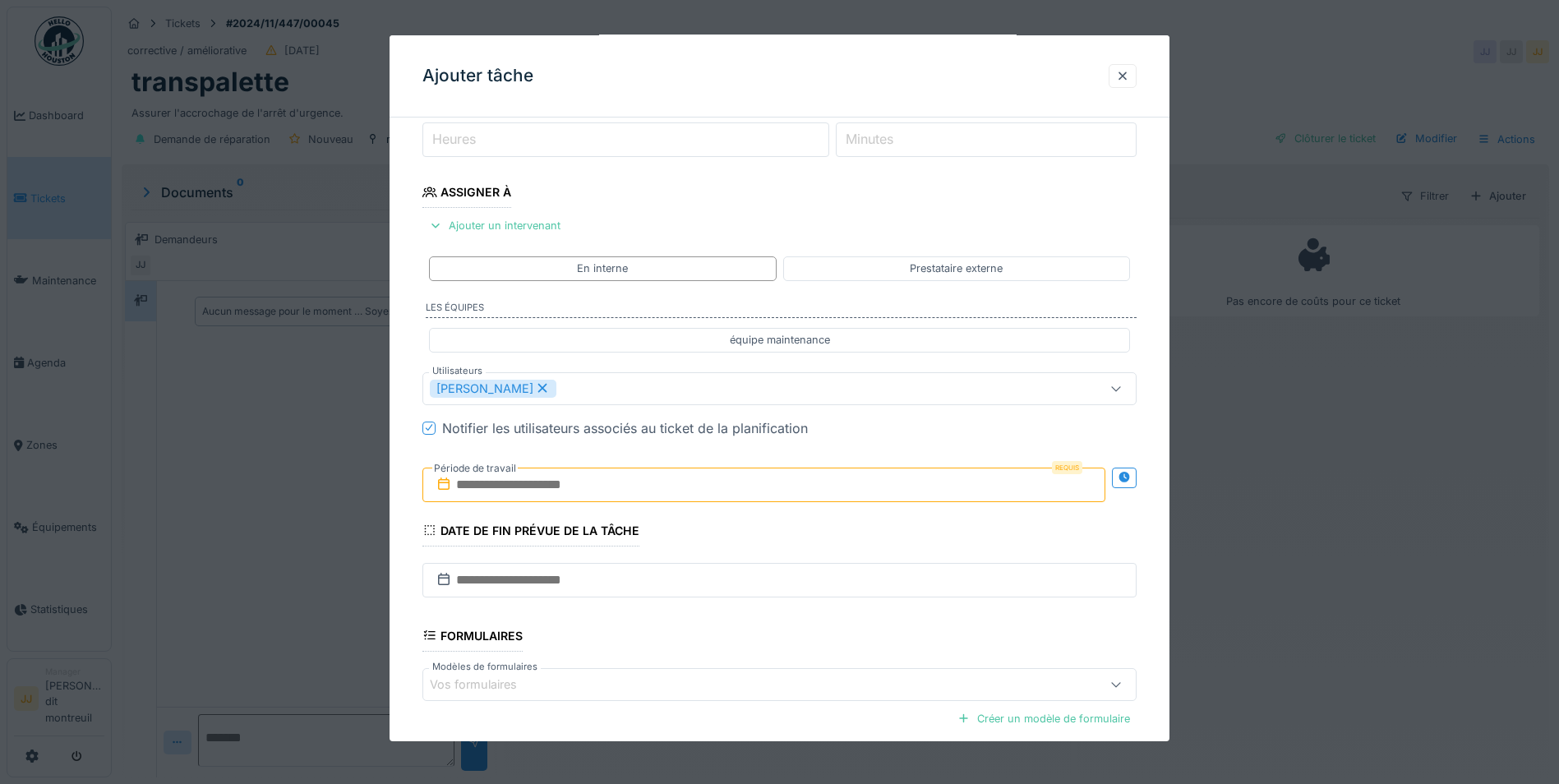
click at [708, 485] on input "text" at bounding box center [764, 484] width 683 height 34
click at [710, 651] on div "14" at bounding box center [714, 646] width 22 height 24
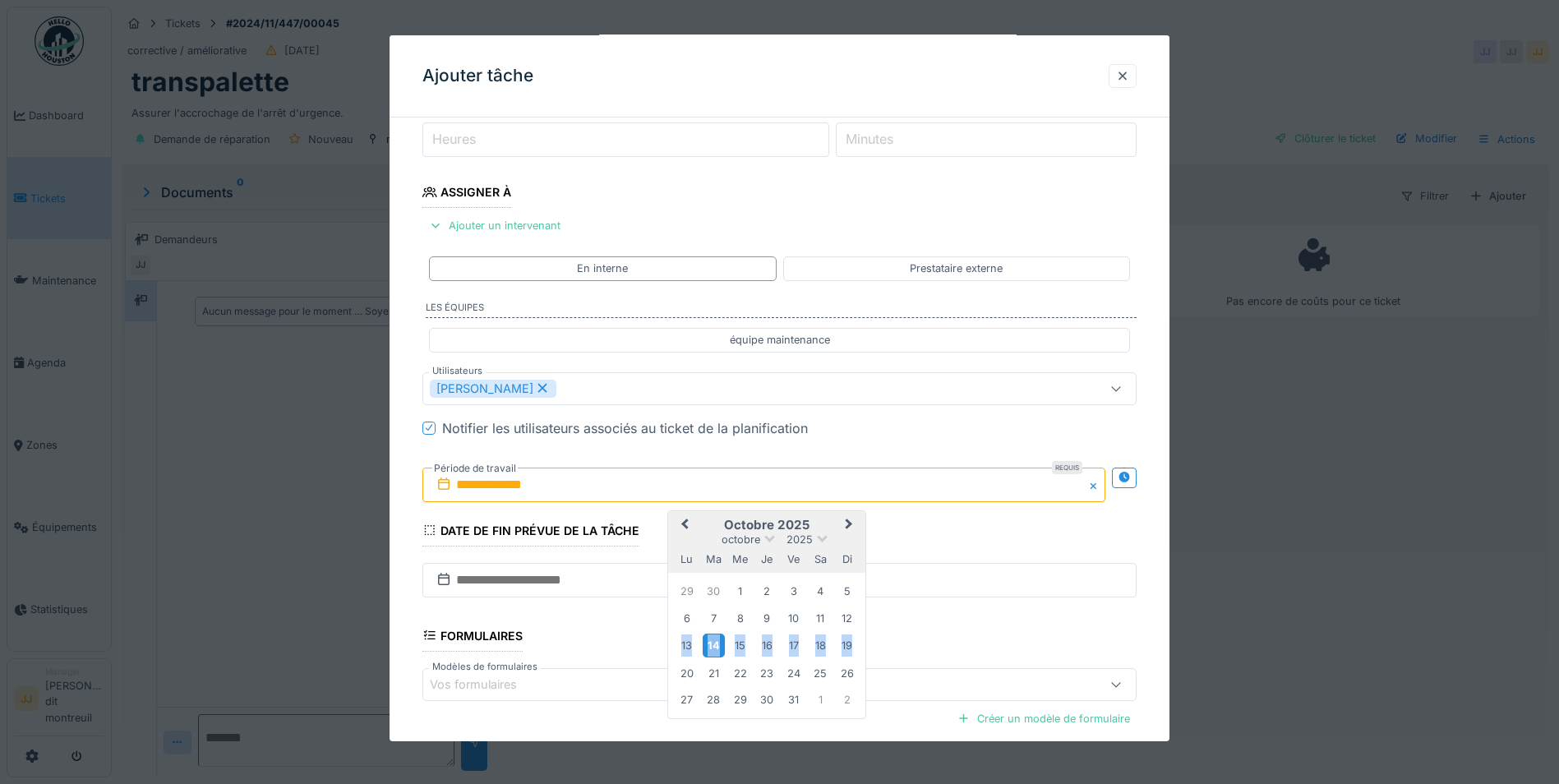
click at [710, 651] on div "14" at bounding box center [714, 646] width 22 height 24
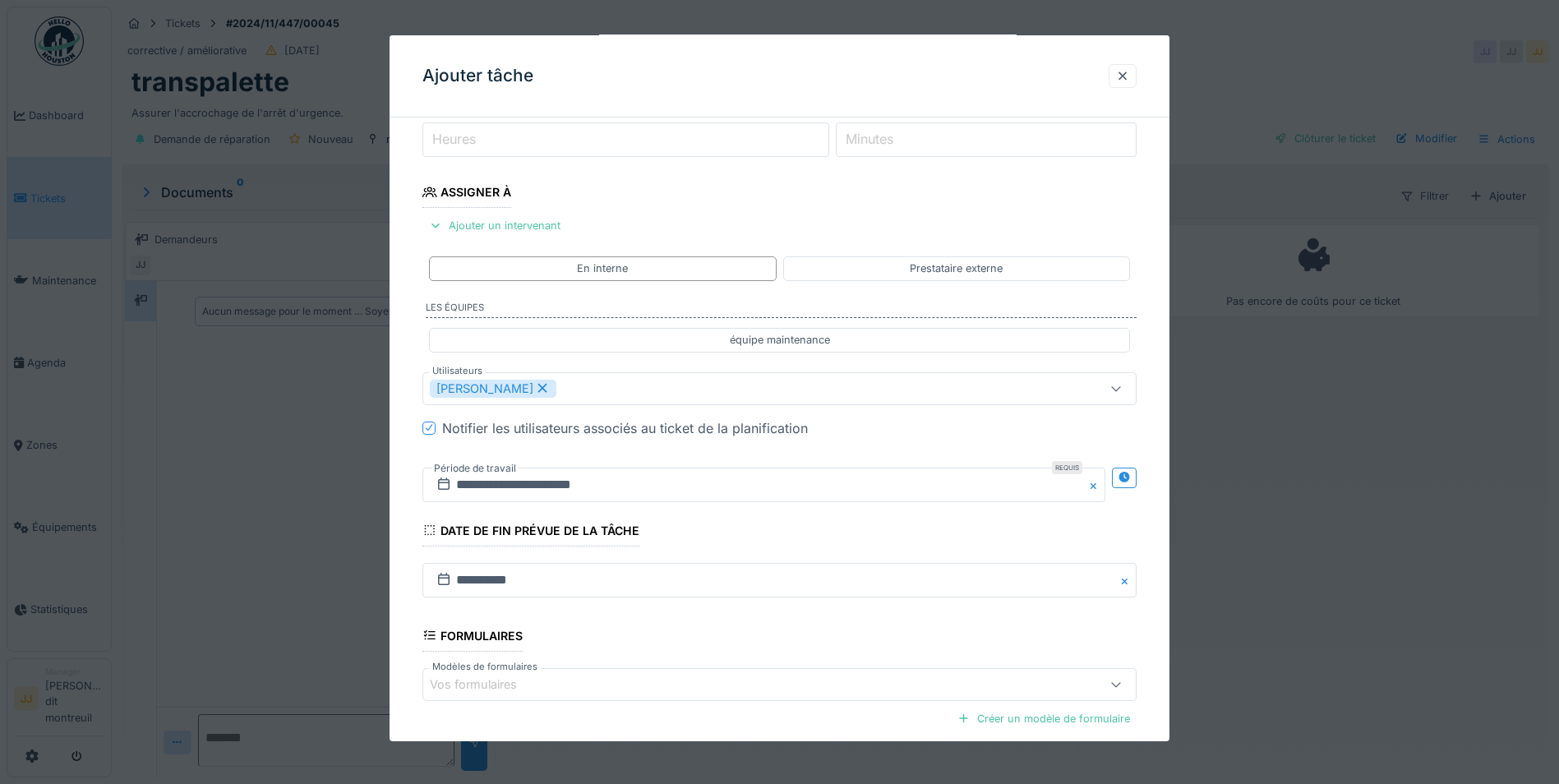
click at [1013, 428] on div "Notifier les utilisateurs associés au ticket de la planification" at bounding box center [789, 427] width 695 height 20
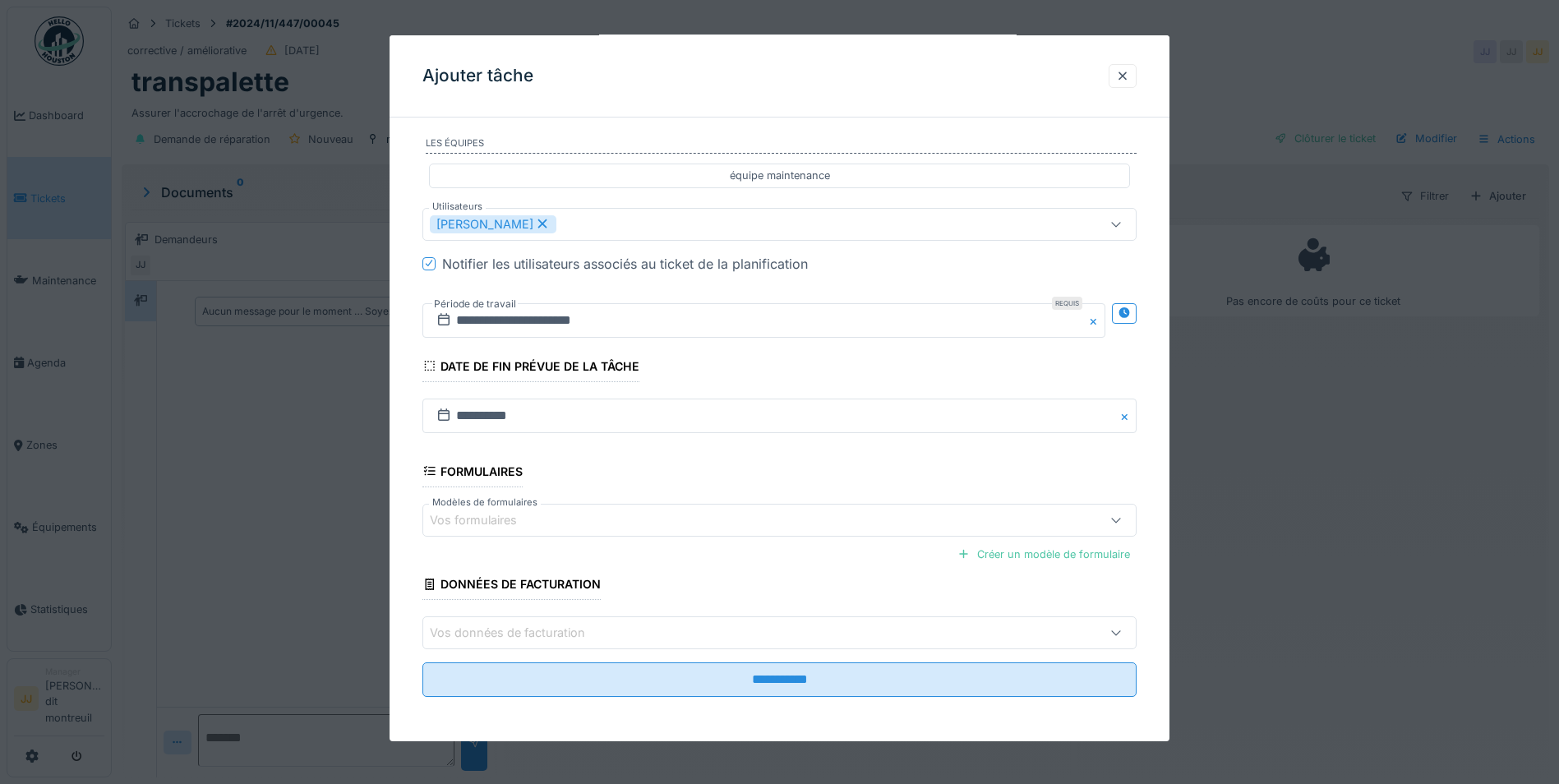
scroll to position [382, 0]
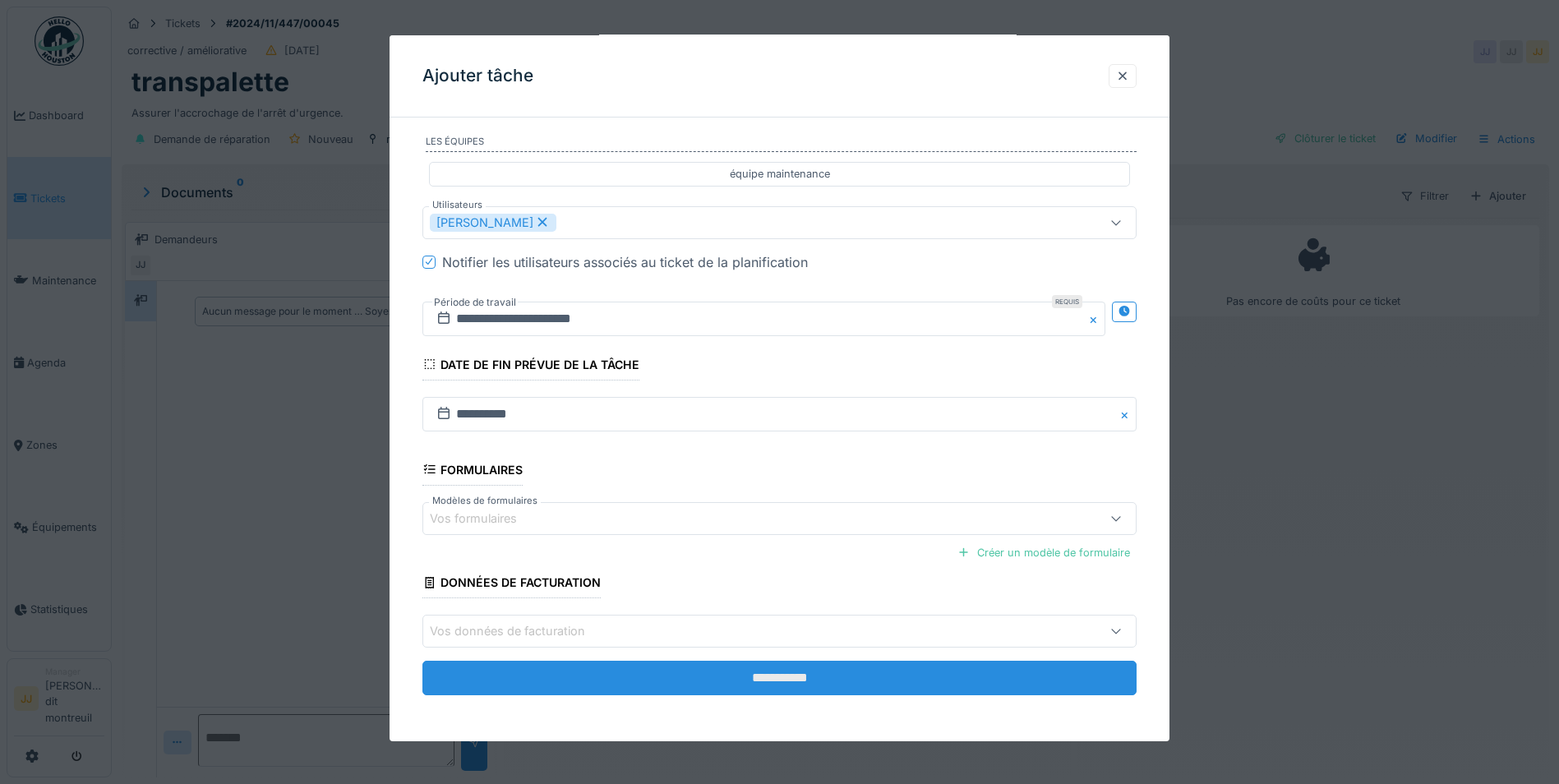
click at [662, 695] on input "**********" at bounding box center [779, 678] width 715 height 34
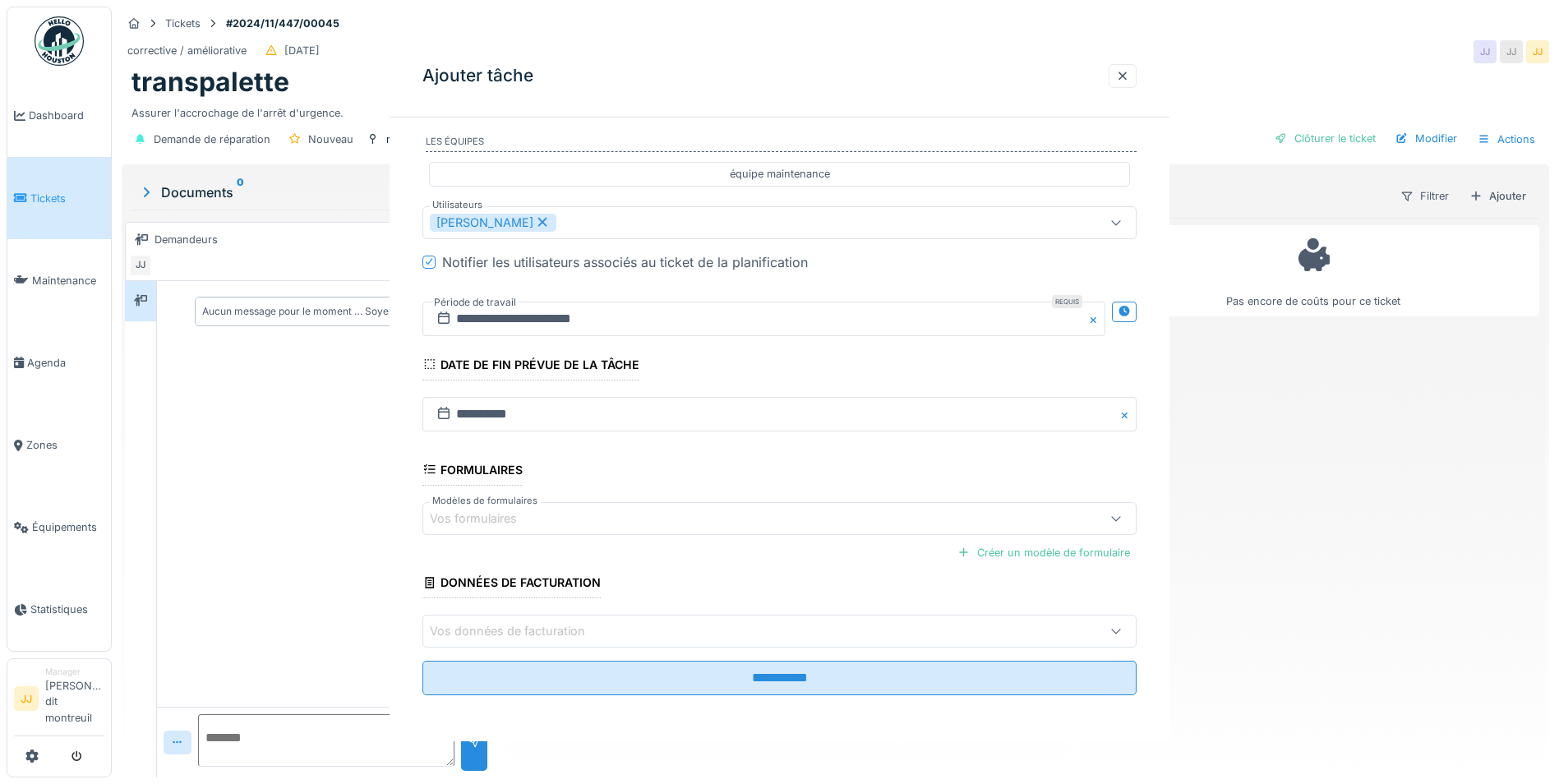
scroll to position [0, 0]
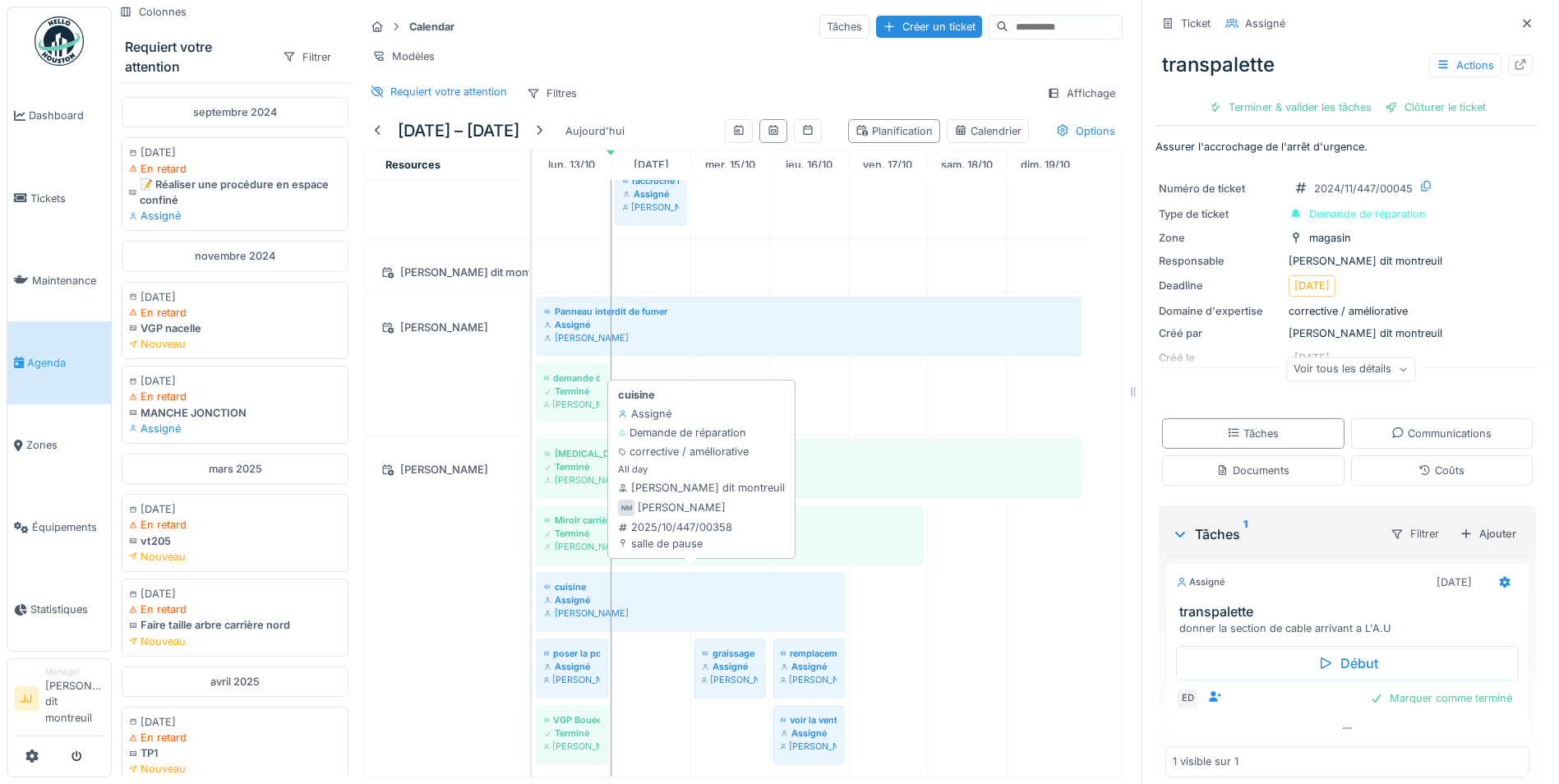
scroll to position [12, 0]
